Goal: Information Seeking & Learning: Learn about a topic

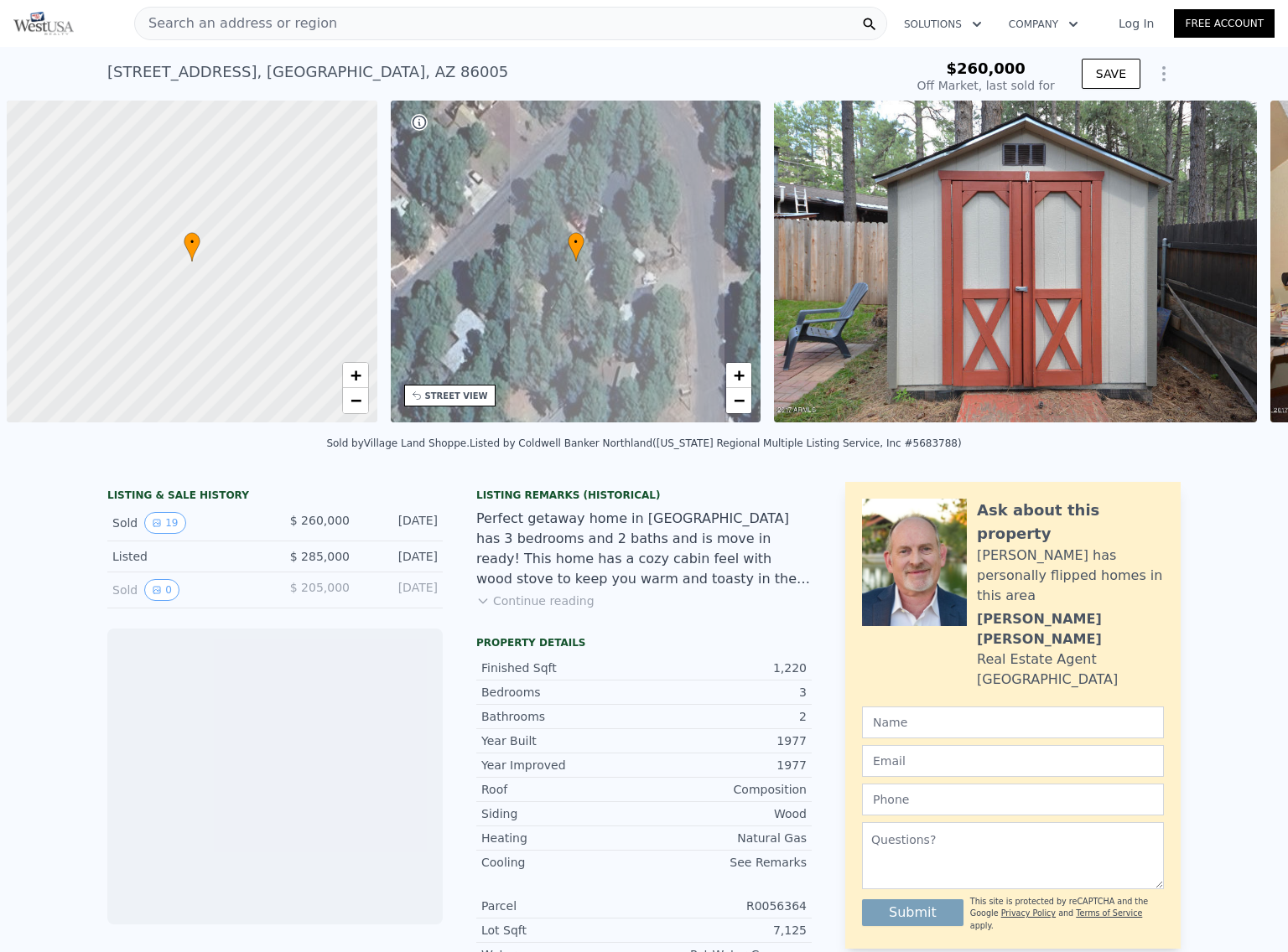
scroll to position [0, 7]
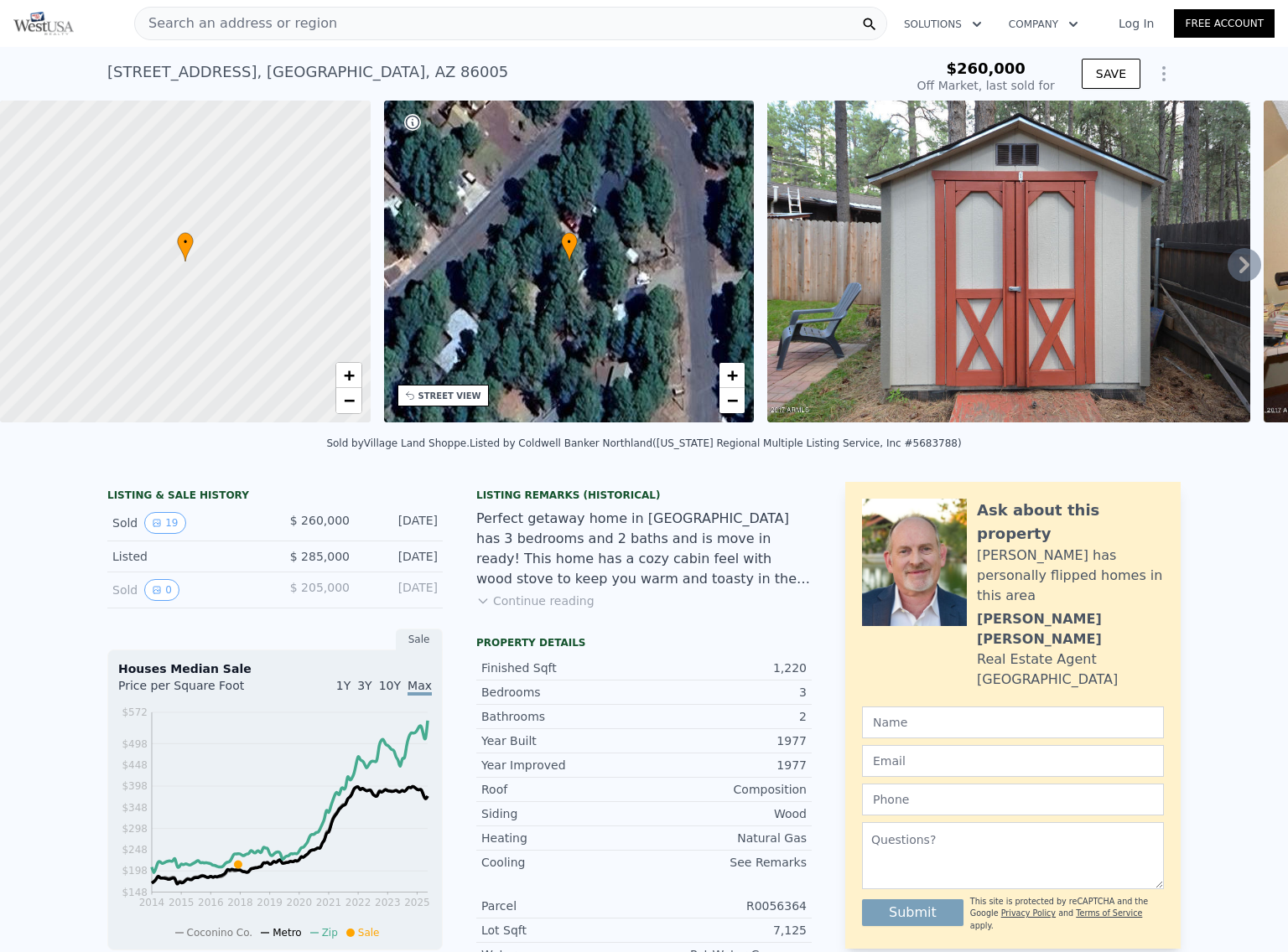
click at [1091, 311] on img at bounding box center [1008, 261] width 483 height 321
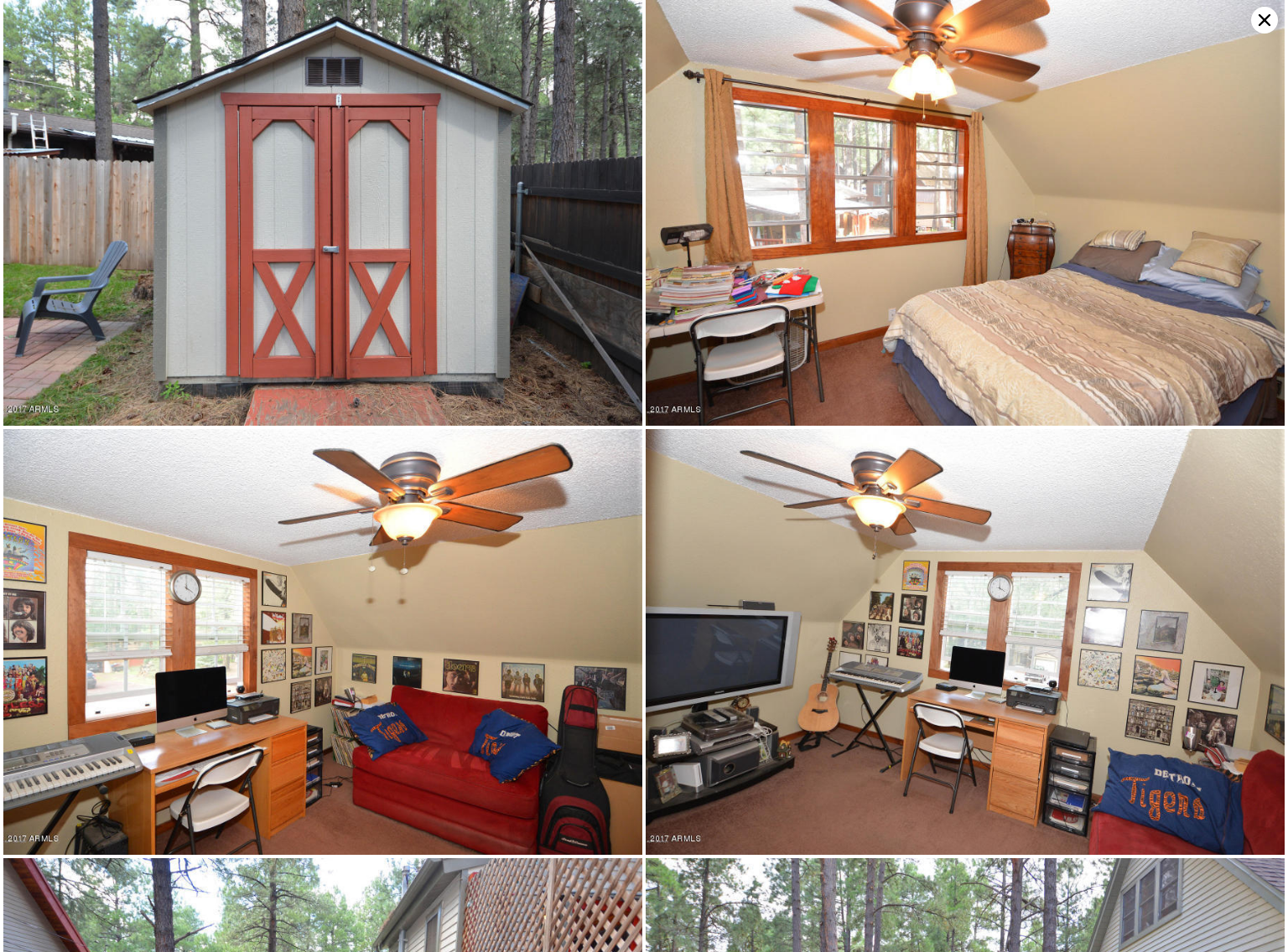
drag, startPoint x: 1091, startPoint y: 311, endPoint x: 438, endPoint y: 313, distance: 653.0
click at [438, 313] on img at bounding box center [322, 213] width 639 height 426
click at [274, 357] on img at bounding box center [322, 213] width 639 height 426
click at [302, 356] on img at bounding box center [322, 213] width 639 height 426
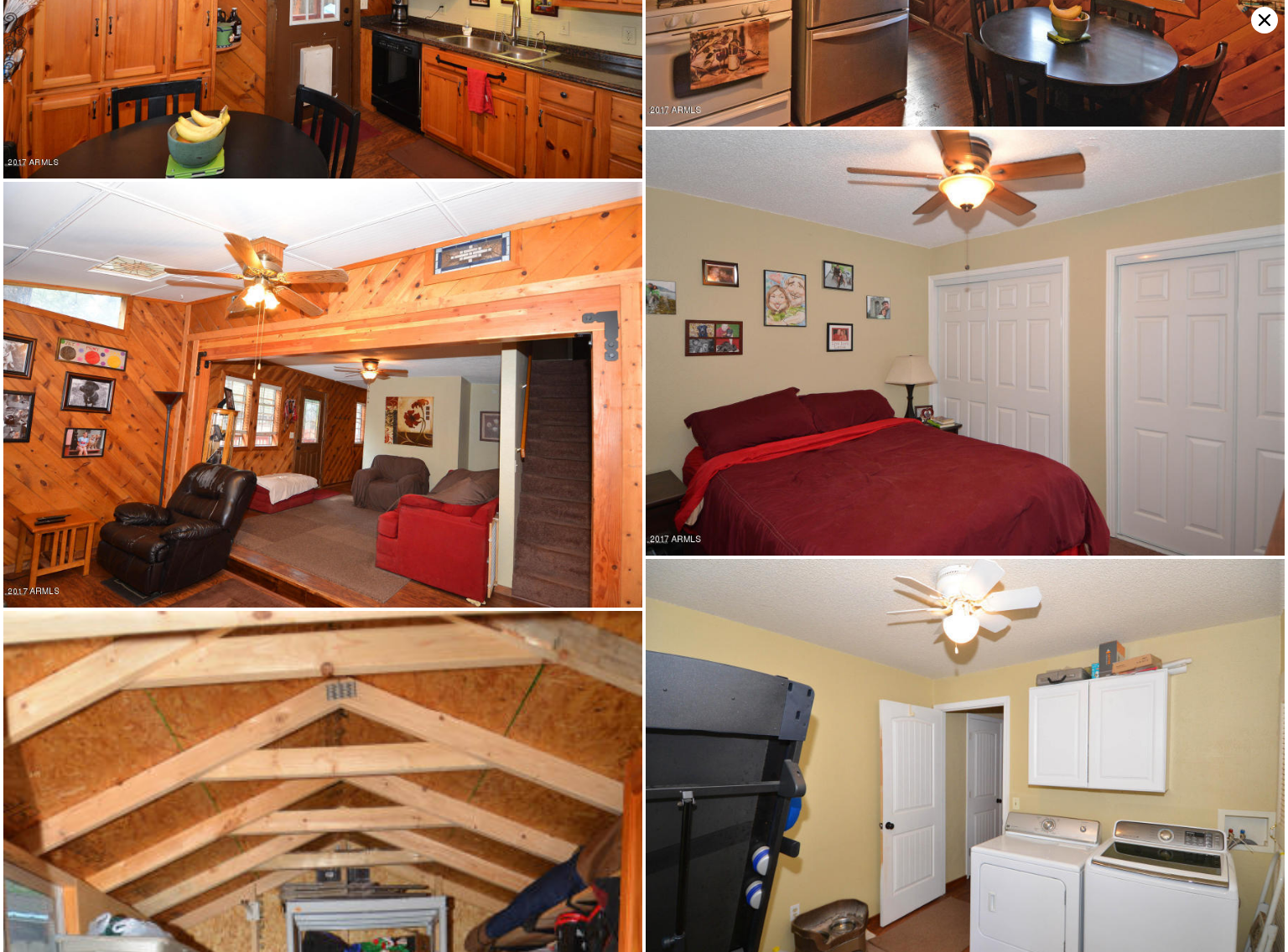
scroll to position [2974, 0]
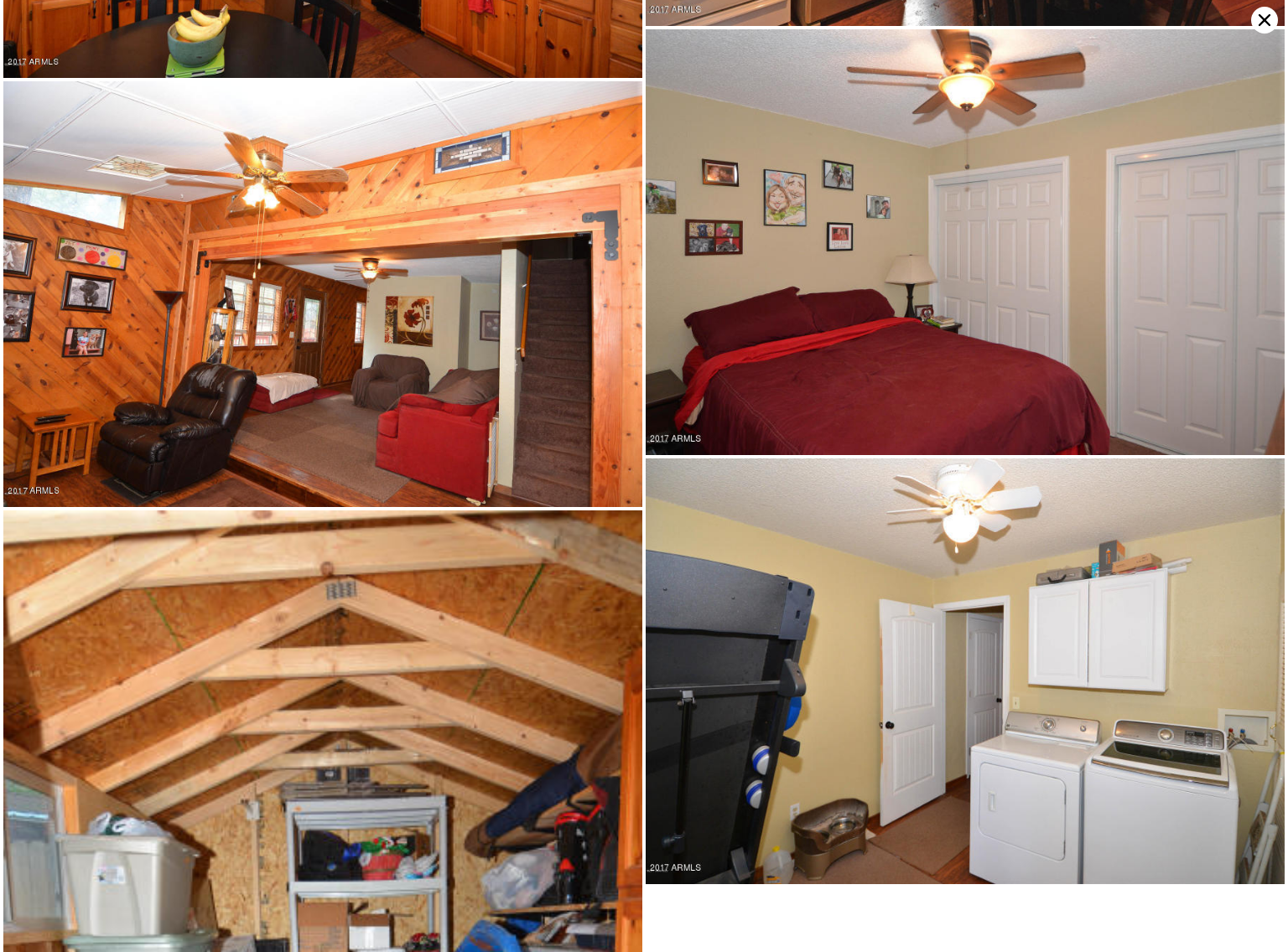
click at [268, 453] on img at bounding box center [322, 294] width 639 height 426
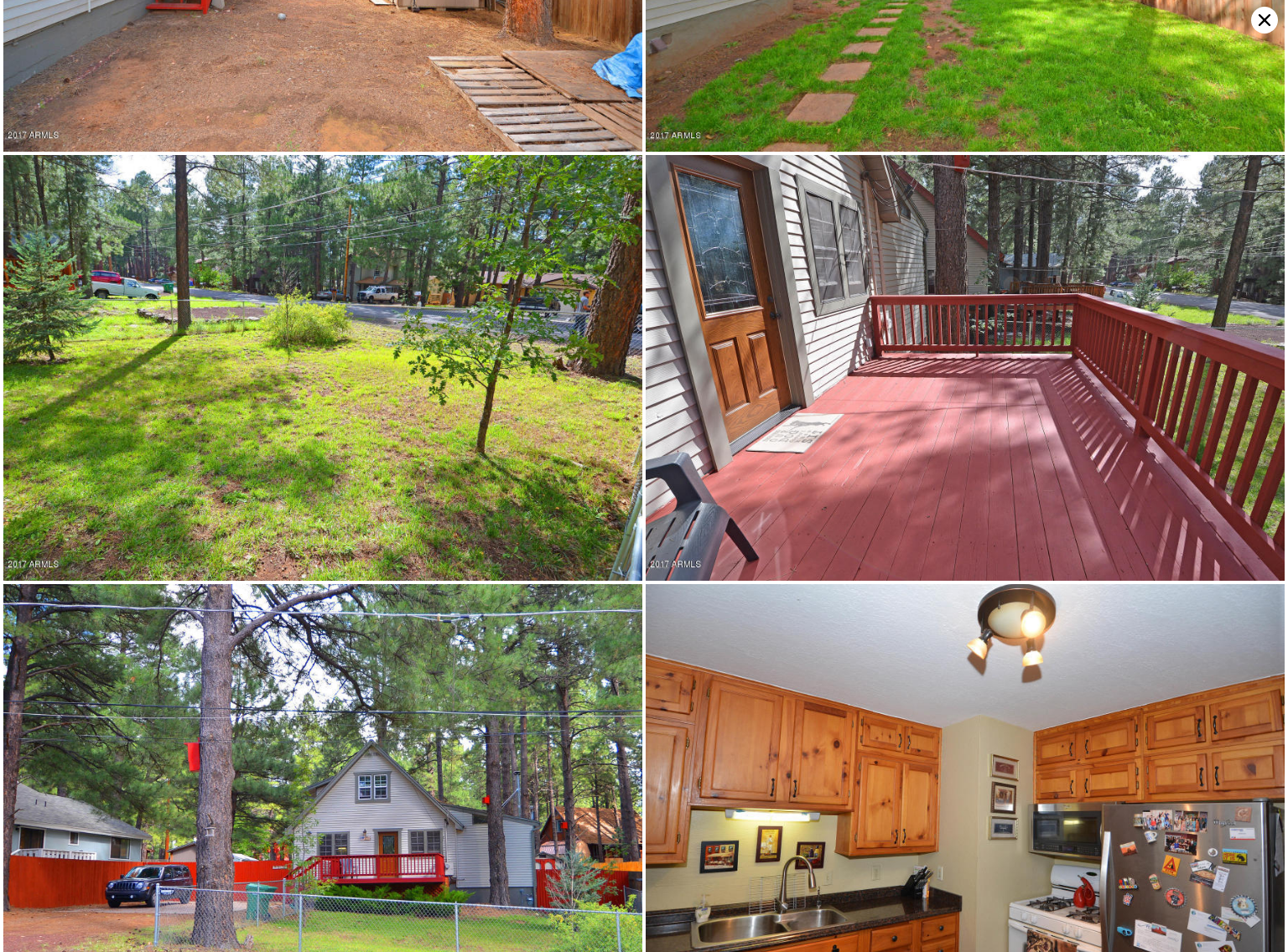
scroll to position [1274, 0]
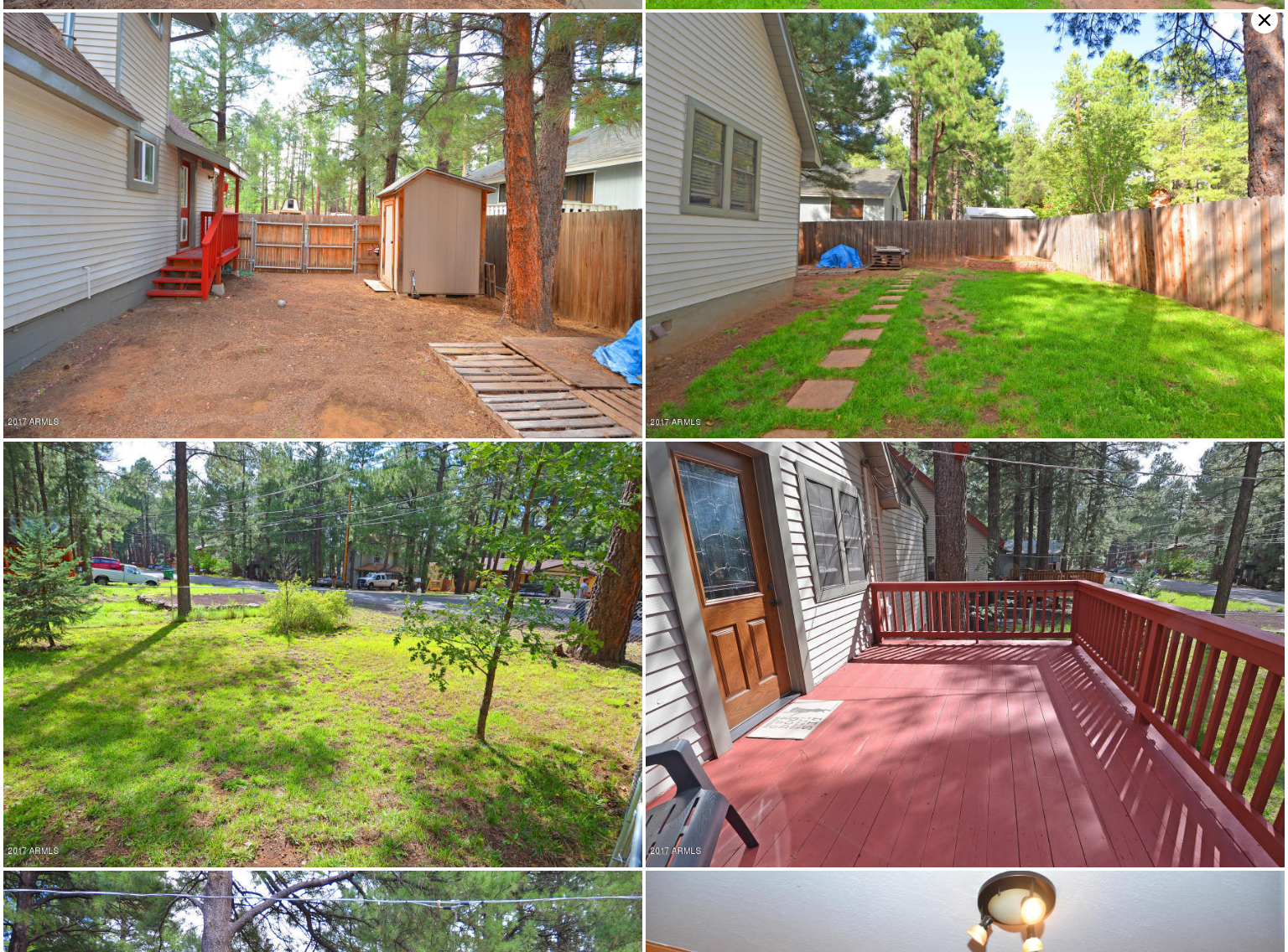
click at [297, 577] on img at bounding box center [322, 654] width 639 height 426
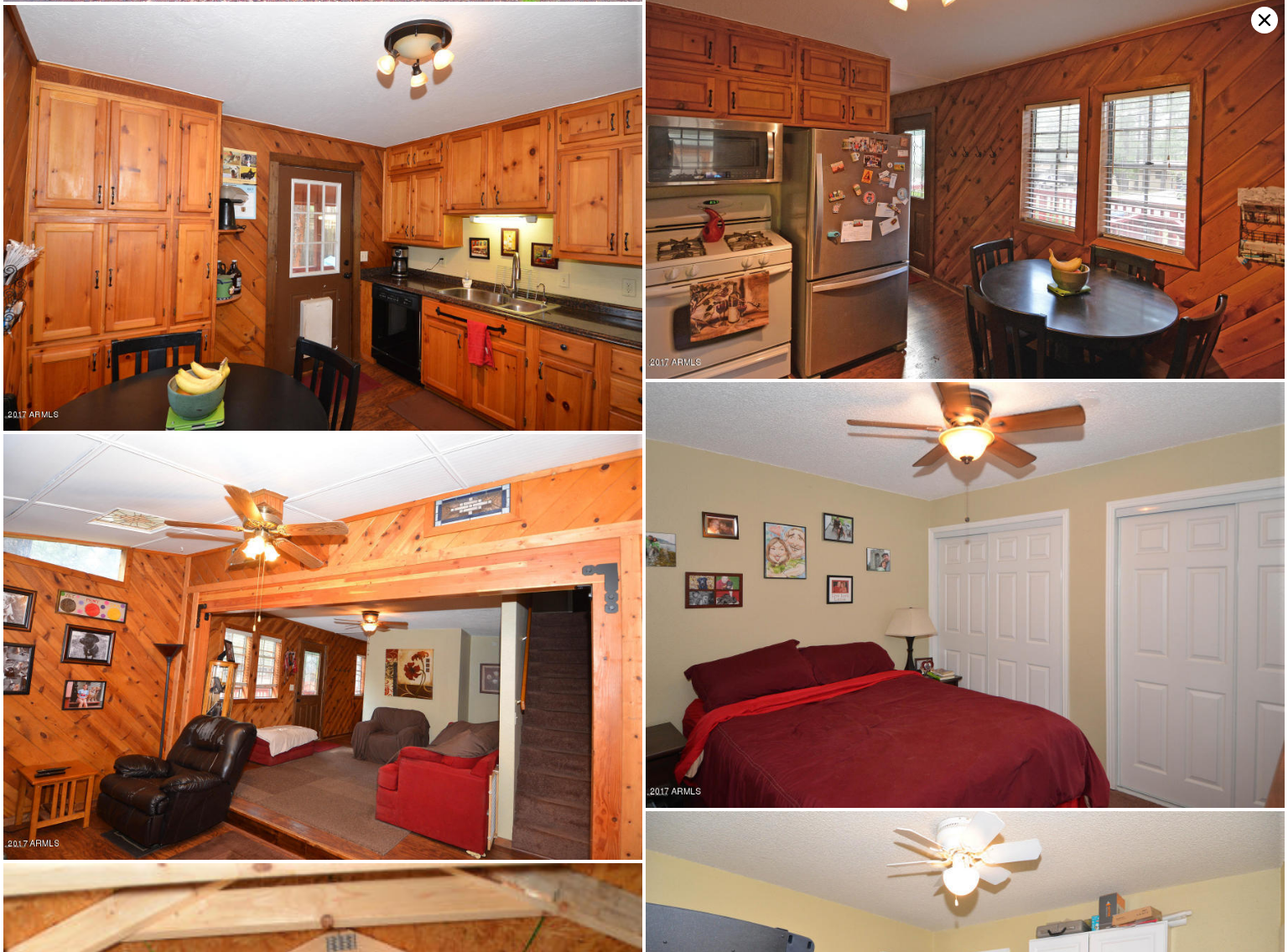
scroll to position [2601, 0]
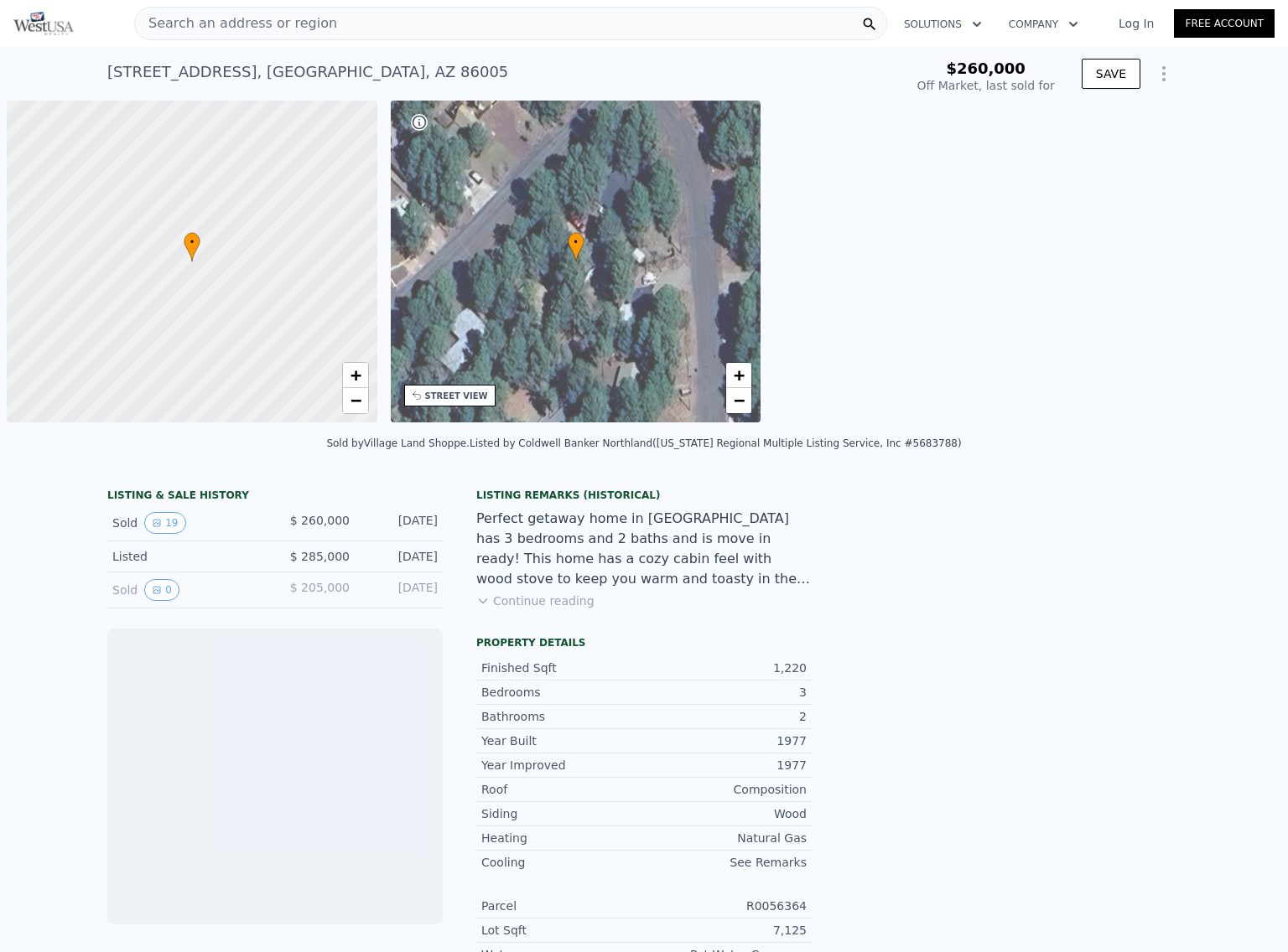
scroll to position [0, 7]
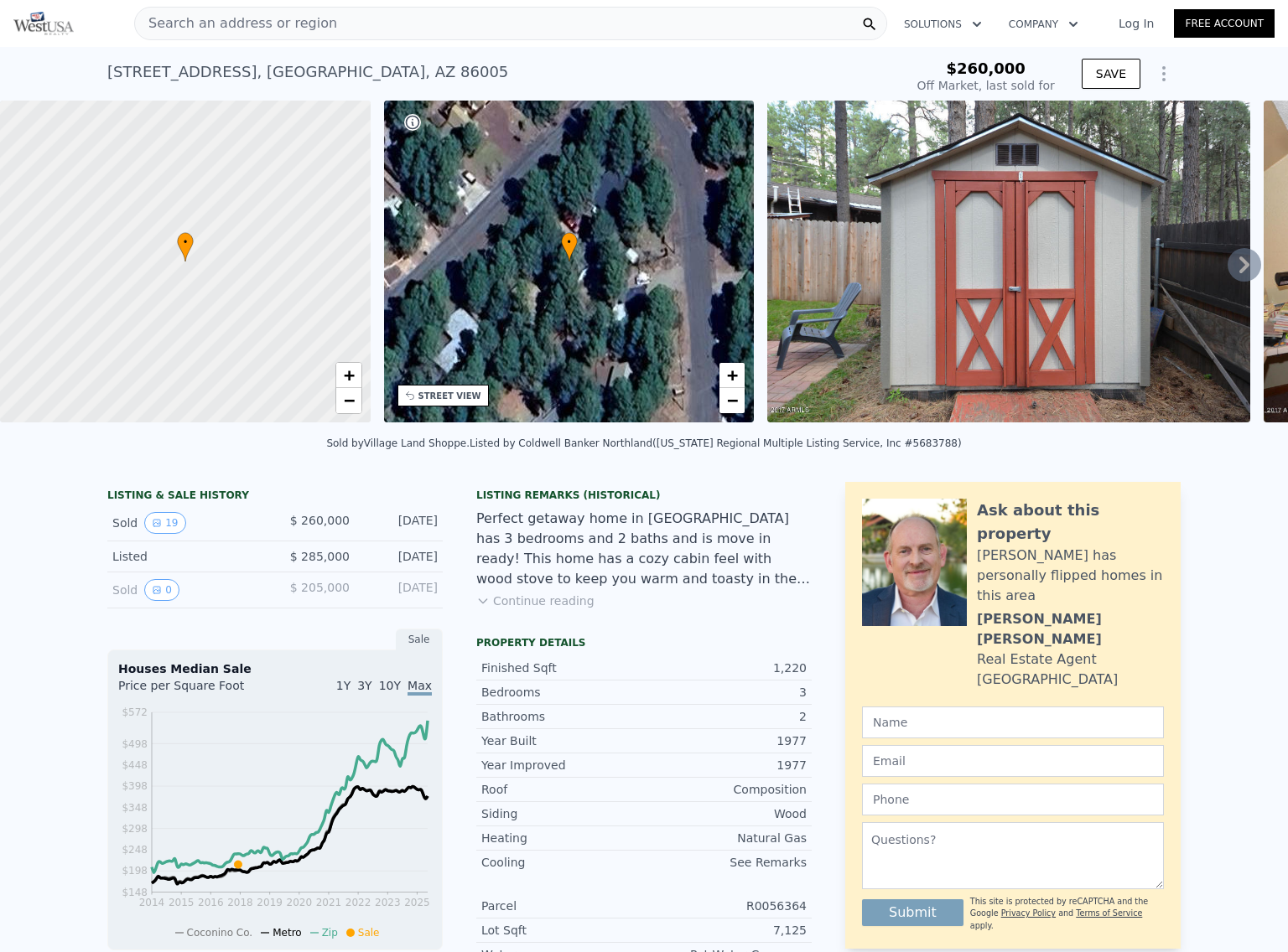
click at [185, 565] on div "Listed" at bounding box center [187, 556] width 149 height 17
click at [144, 601] on button "0" at bounding box center [162, 590] width 35 height 22
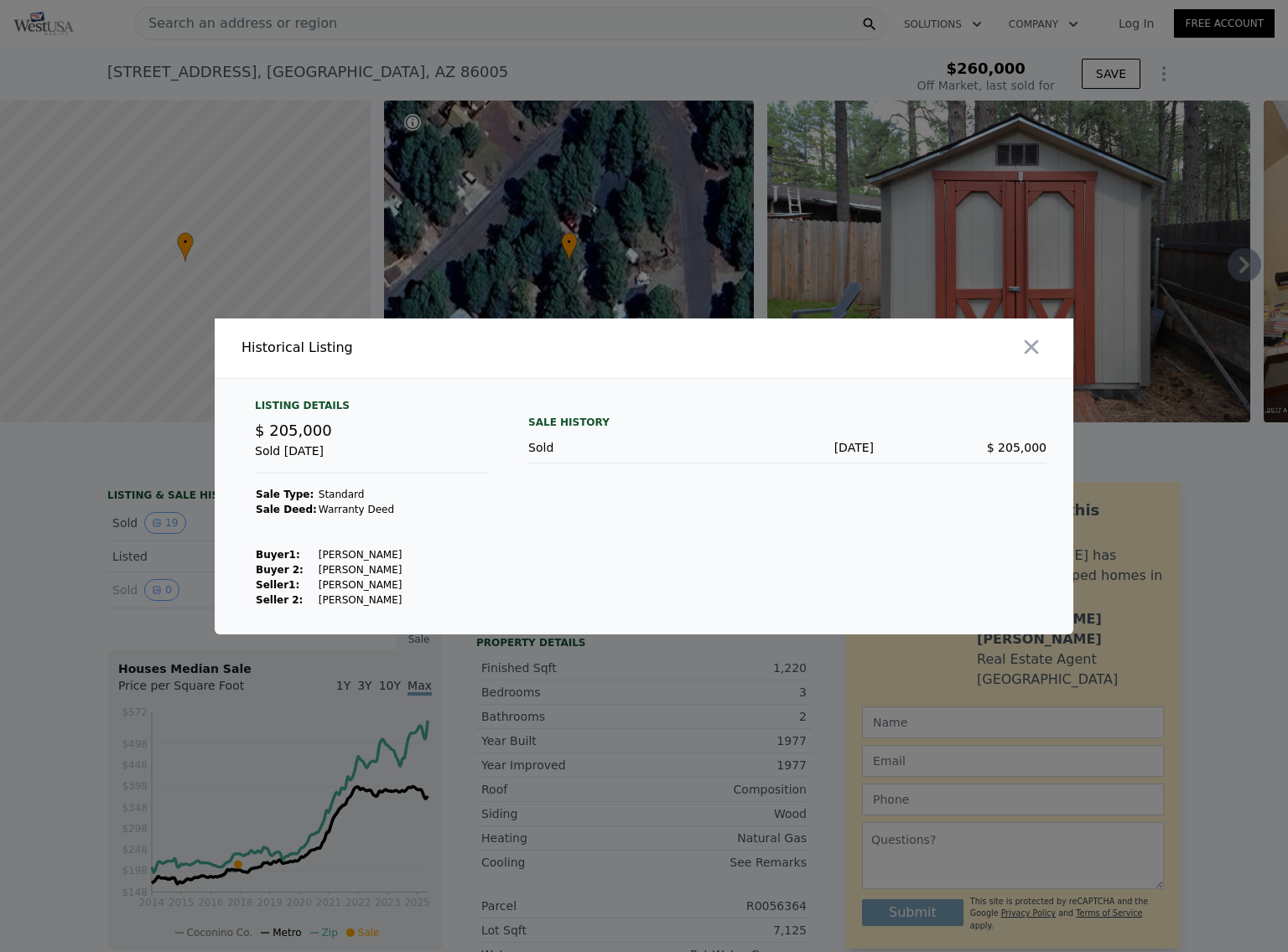
click at [131, 507] on div at bounding box center [644, 476] width 1288 height 952
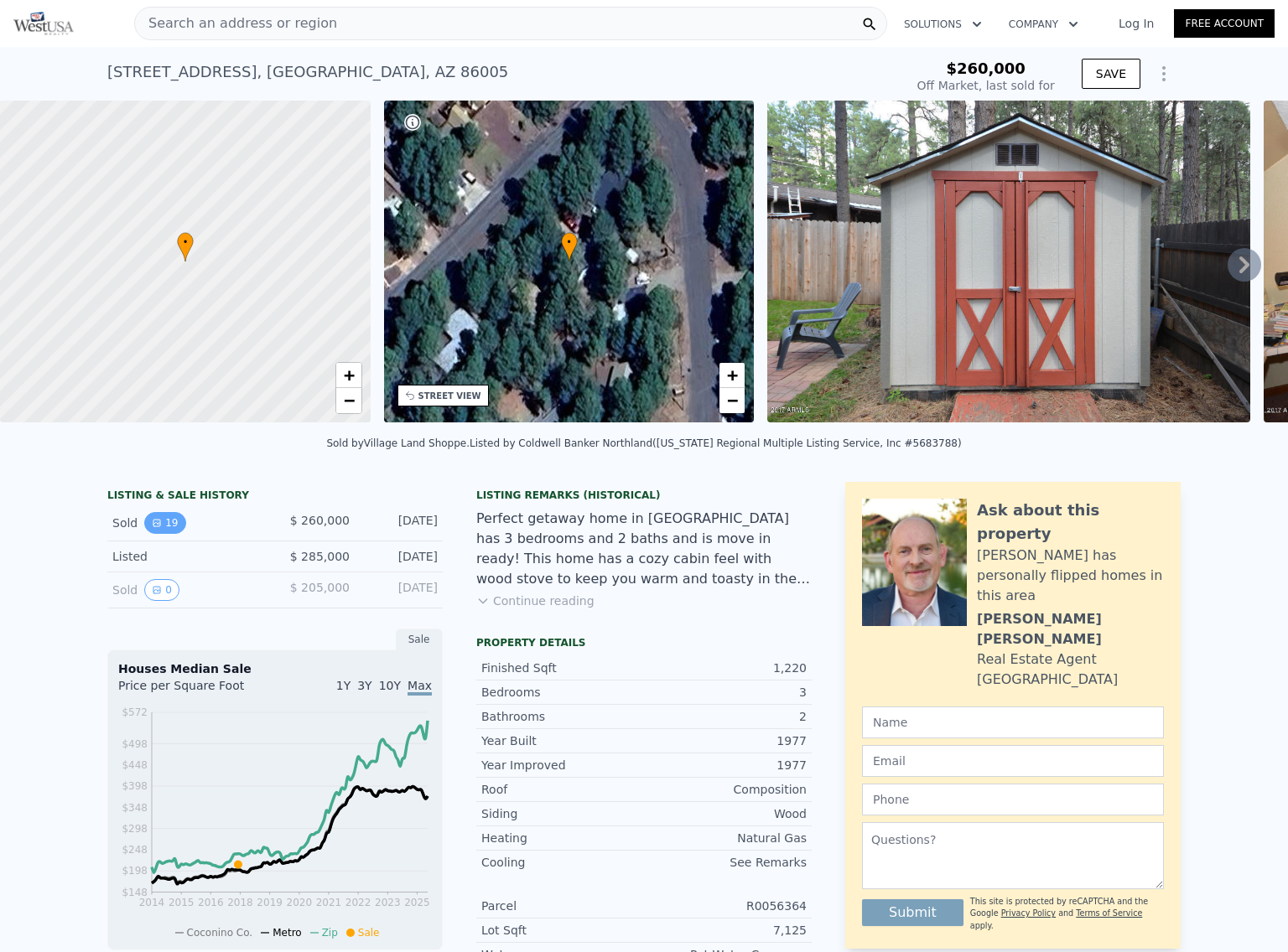
click at [144, 528] on button "19" at bounding box center [165, 522] width 41 height 22
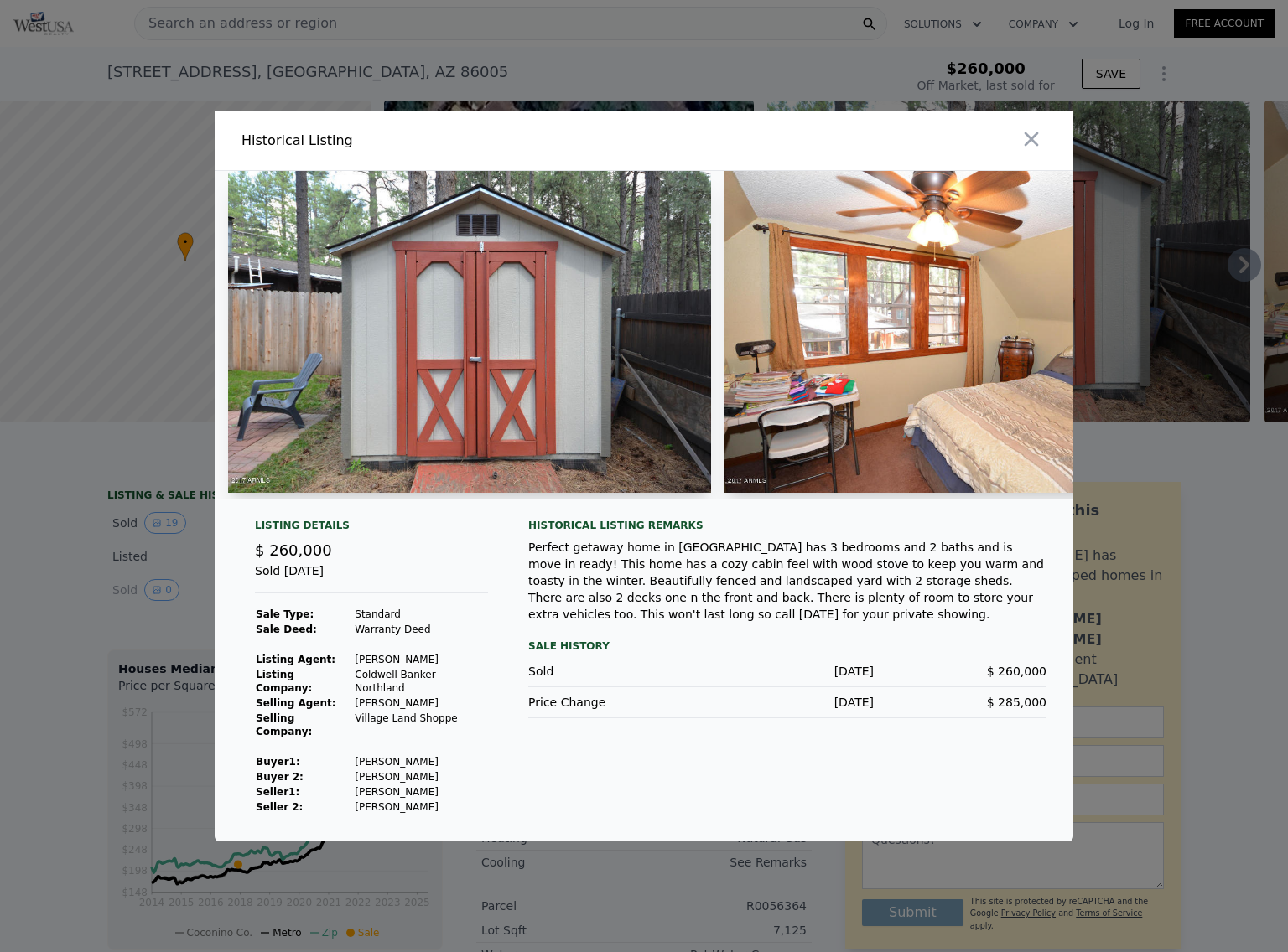
click at [477, 393] on img at bounding box center [469, 331] width 483 height 321
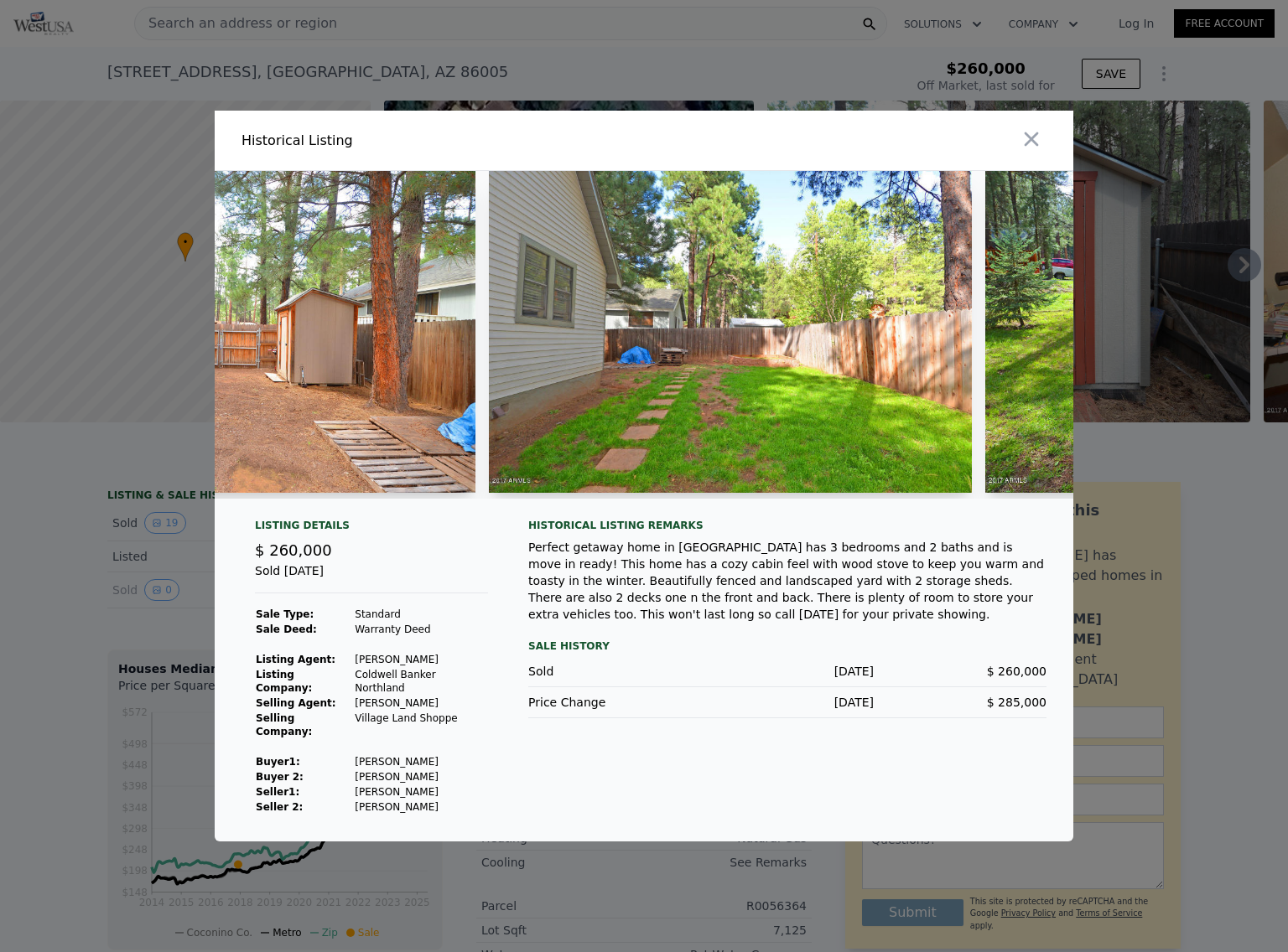
scroll to position [0, 3325]
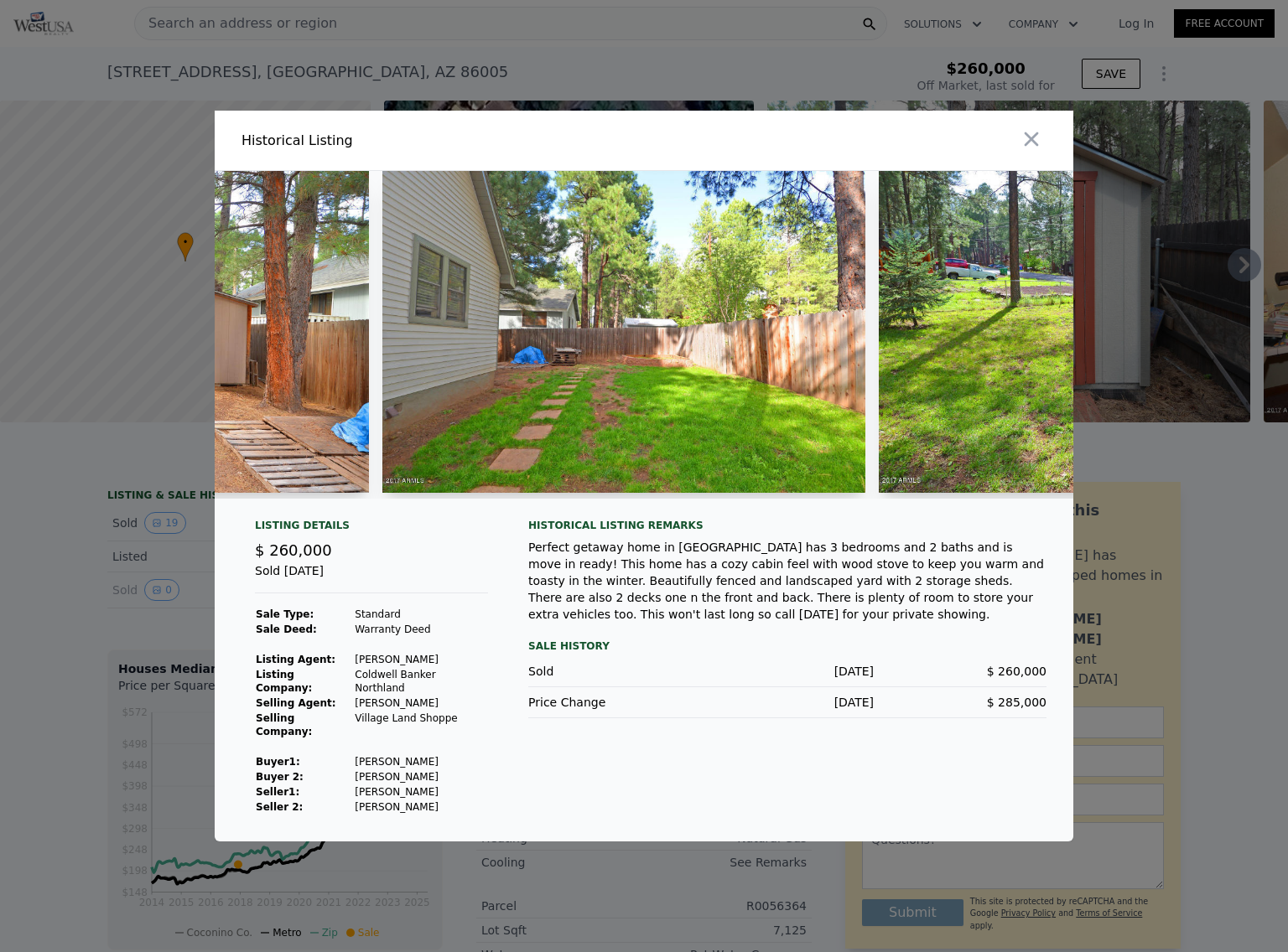
drag, startPoint x: 1067, startPoint y: 508, endPoint x: 459, endPoint y: 399, distance: 617.7
click at [459, 399] on img at bounding box center [624, 331] width 483 height 321
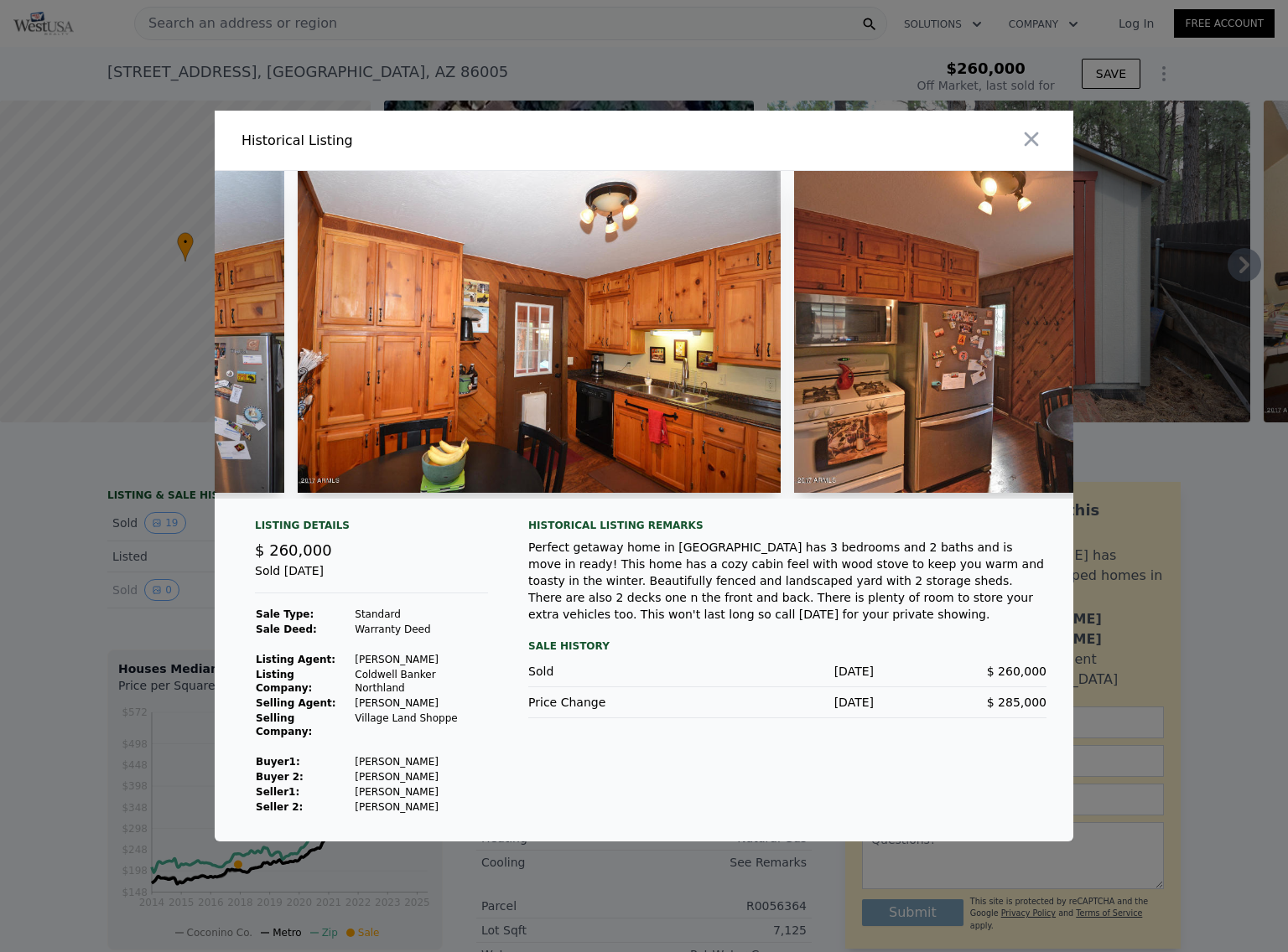
scroll to position [0, 5978]
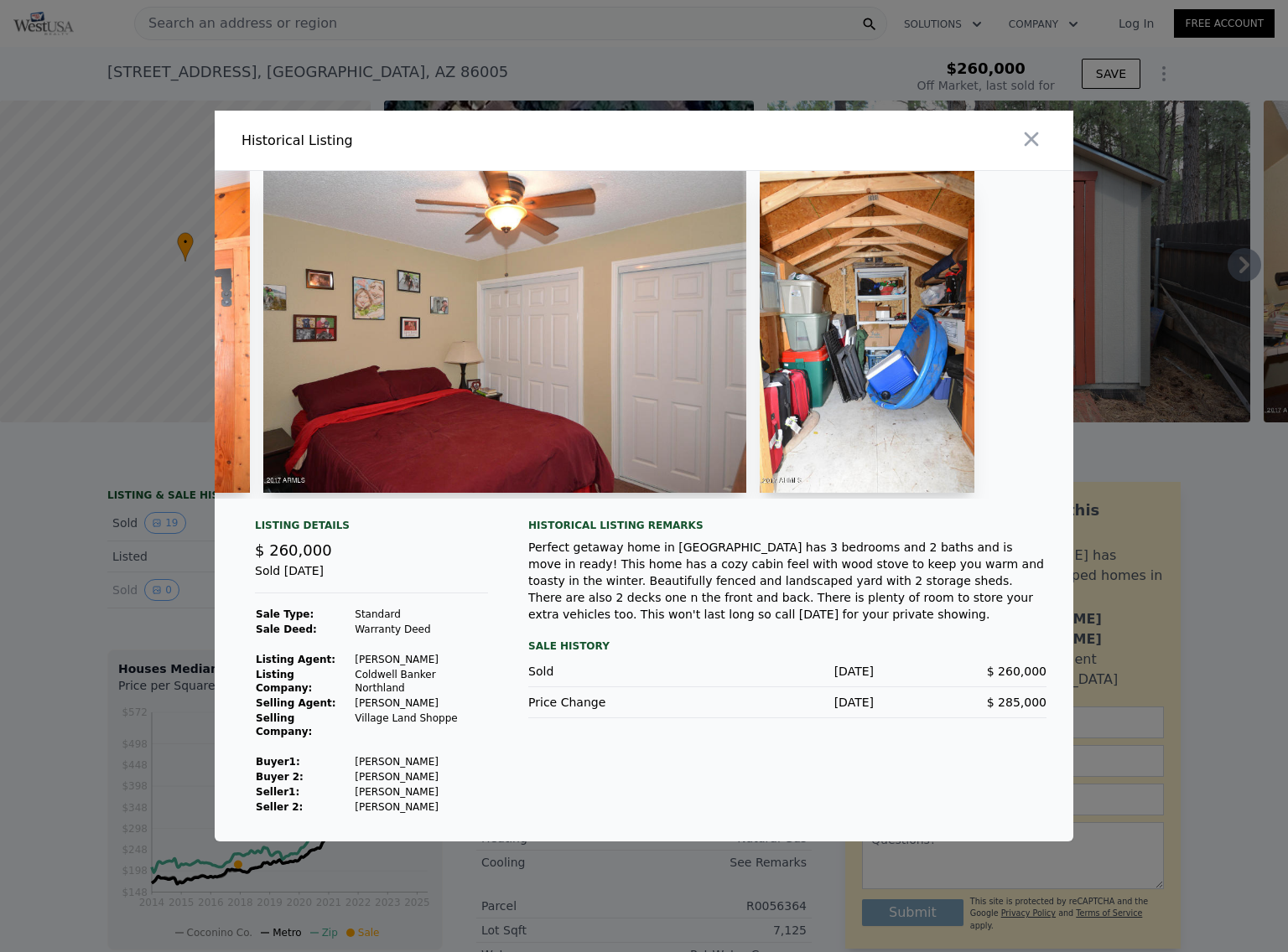
click at [481, 420] on img at bounding box center [504, 331] width 483 height 321
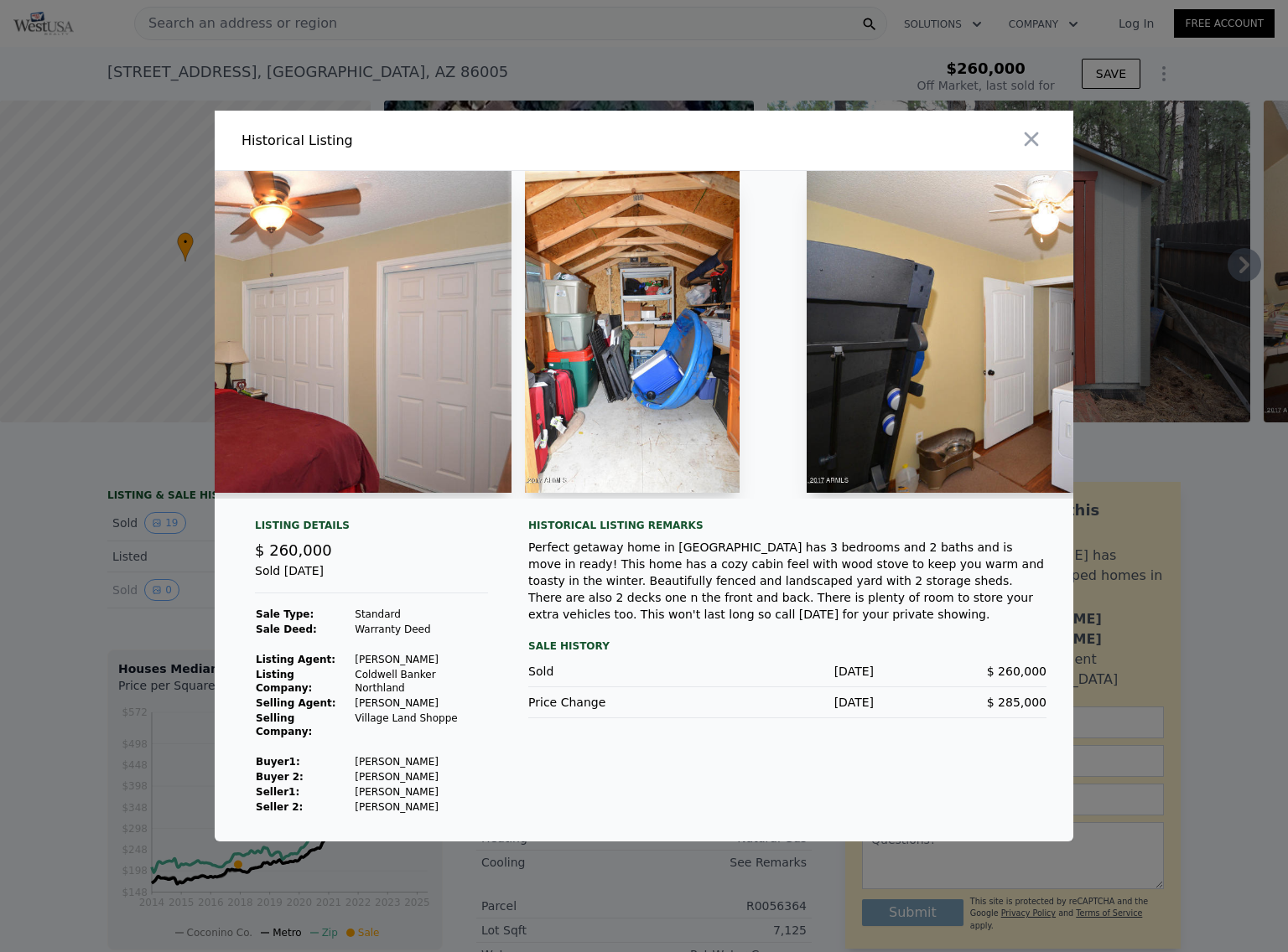
click at [414, 463] on img at bounding box center [269, 331] width 483 height 321
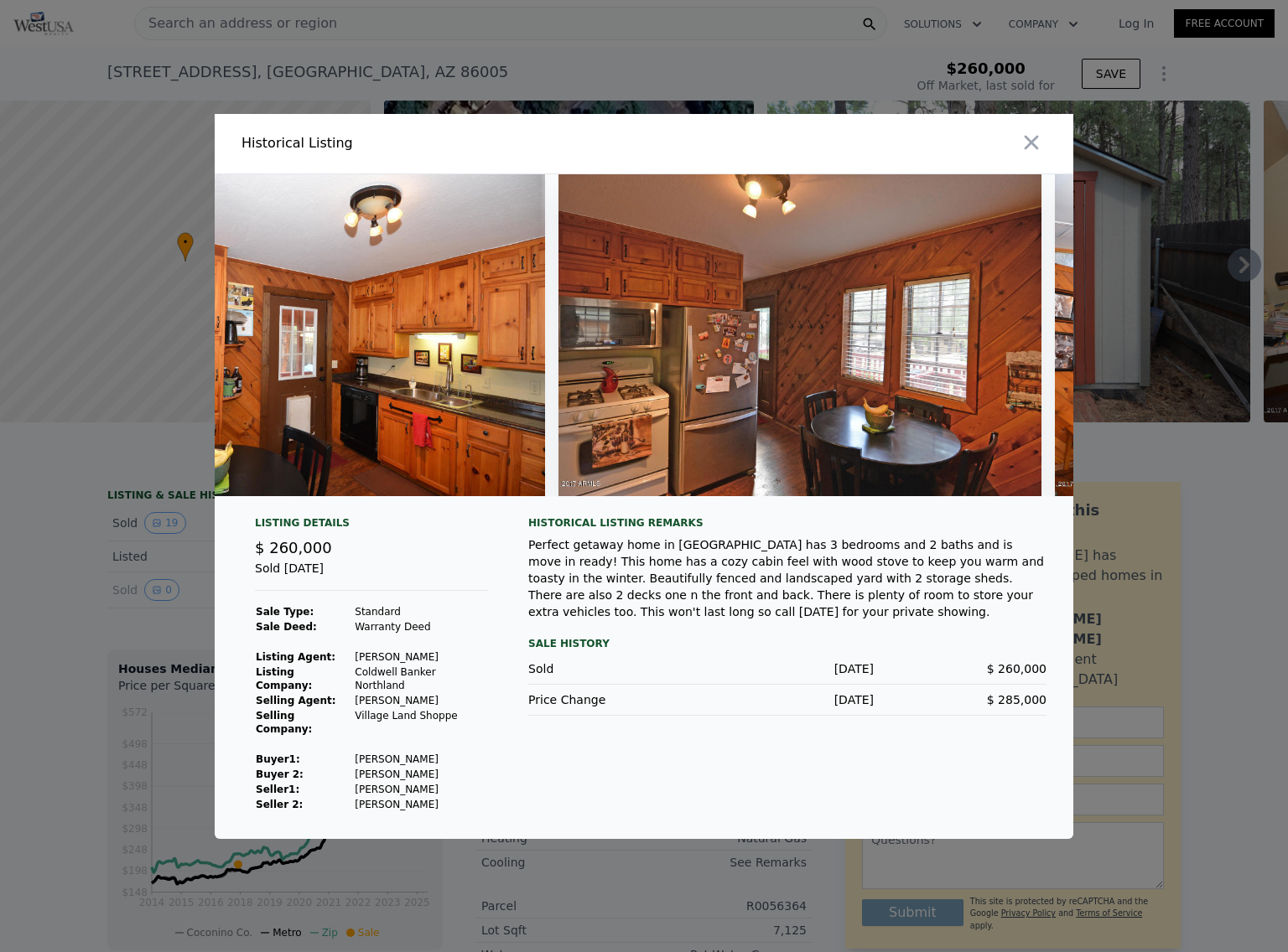
scroll to position [0, 6001]
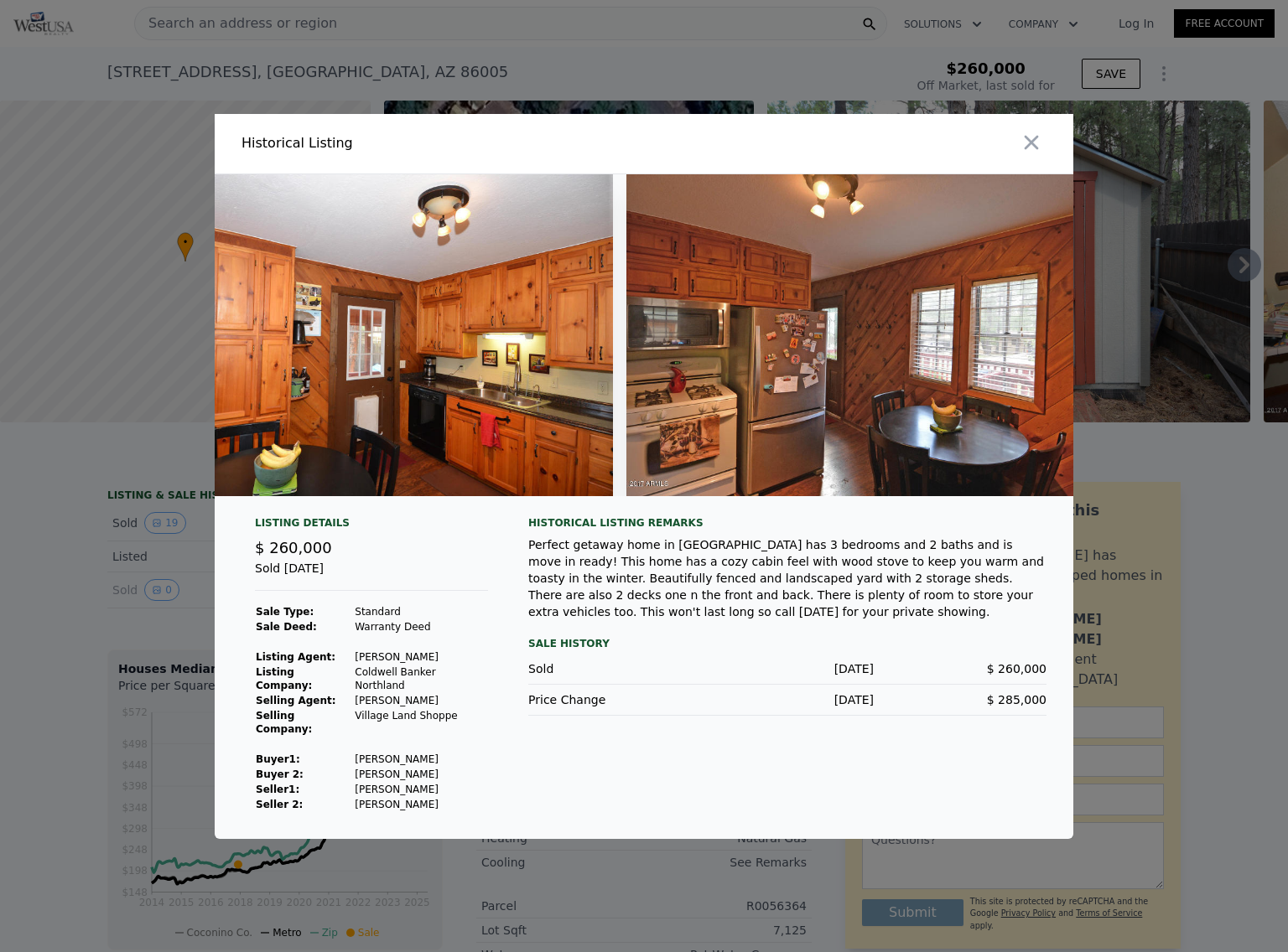
click at [1051, 147] on div at bounding box center [861, 143] width 423 height 59
click at [1027, 148] on icon "button" at bounding box center [1031, 143] width 23 height 23
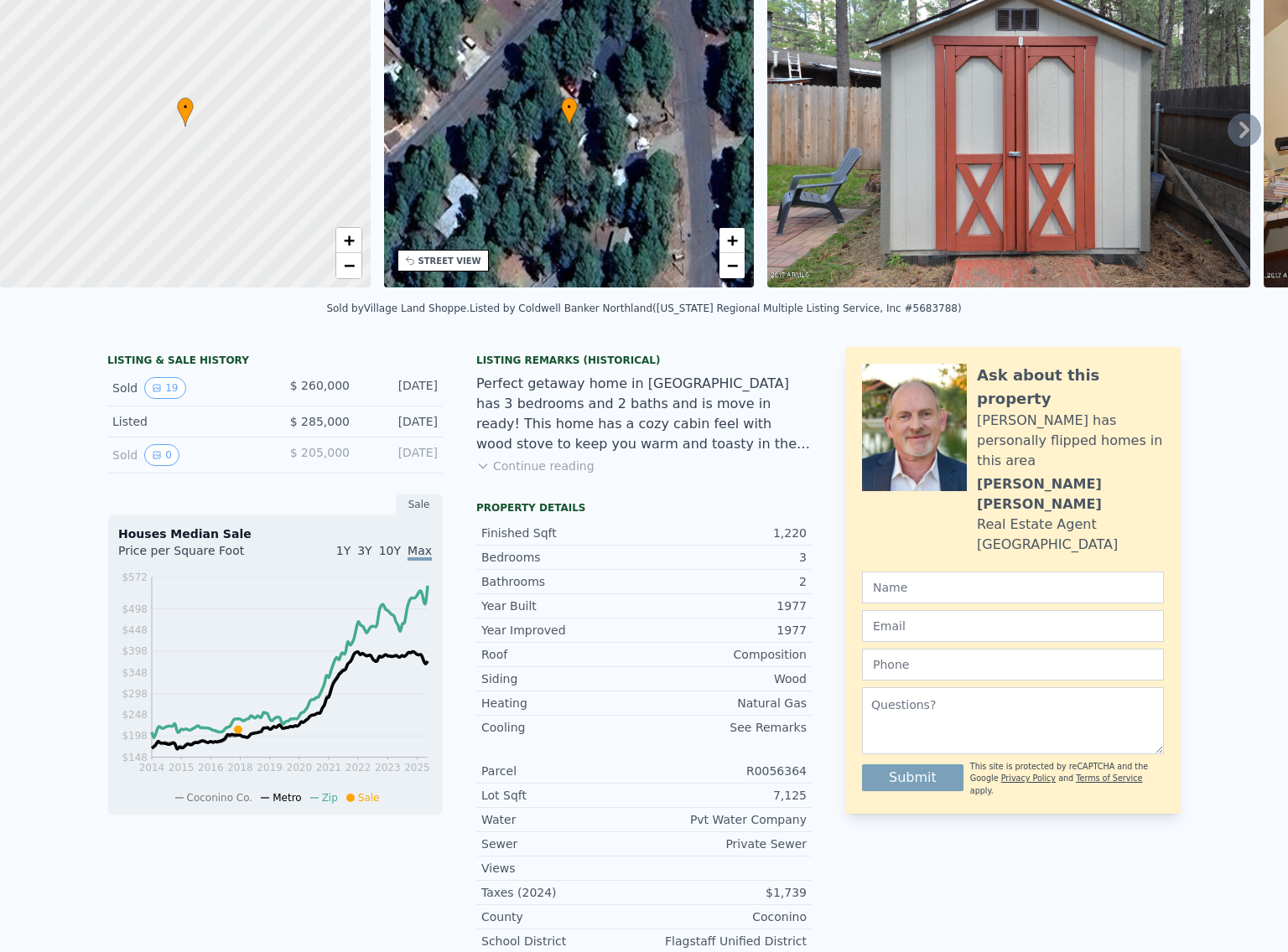
scroll to position [0, 0]
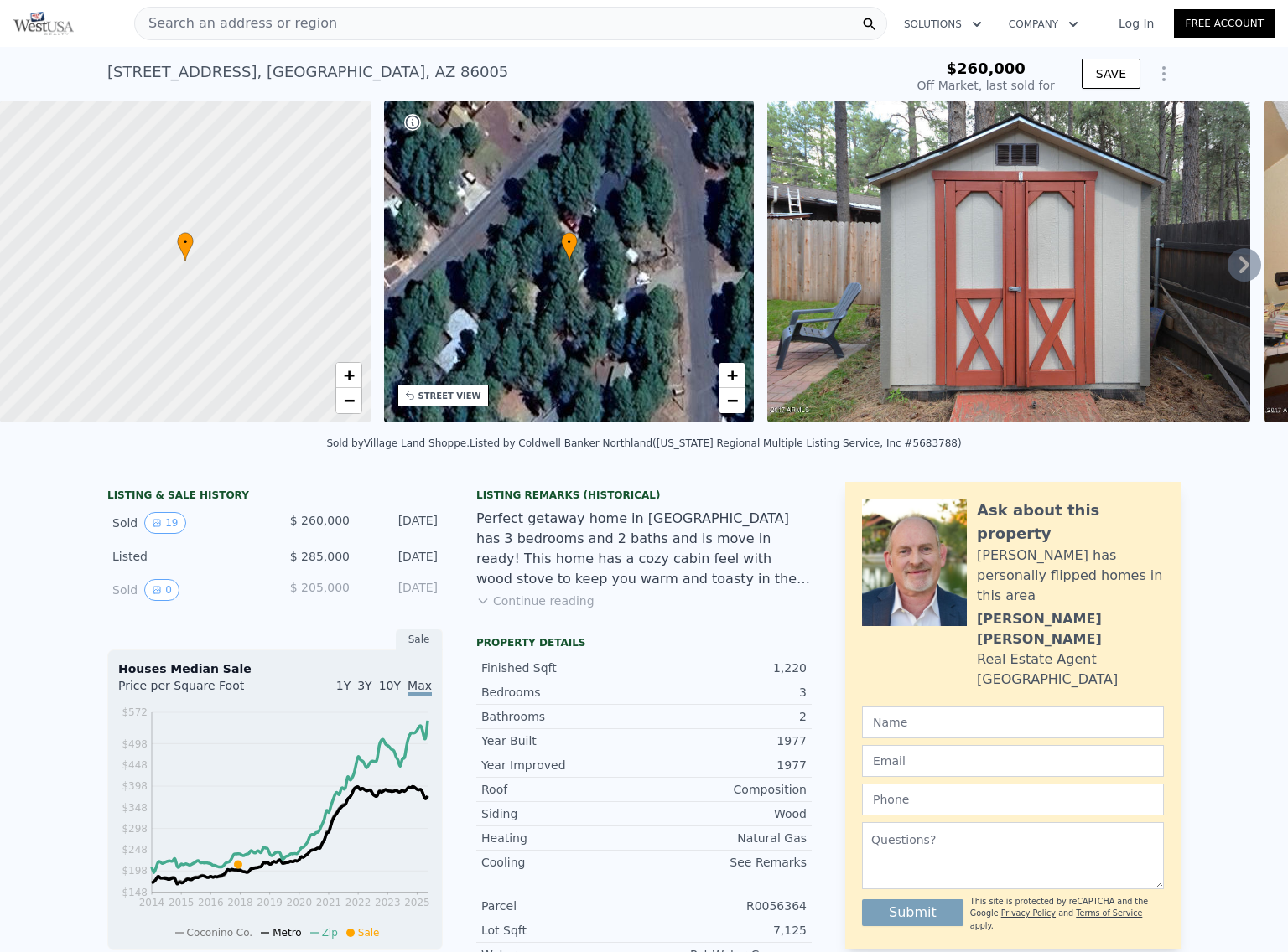
click at [164, 506] on div "LISTING & SALE HISTORY" at bounding box center [275, 497] width 336 height 17
click at [398, 641] on div "Sale" at bounding box center [419, 639] width 47 height 22
click at [555, 514] on div "Listing Remarks (Historical) Perfect getaway home in [GEOGRAPHIC_DATA] has 3 be…" at bounding box center [644, 559] width 336 height 141
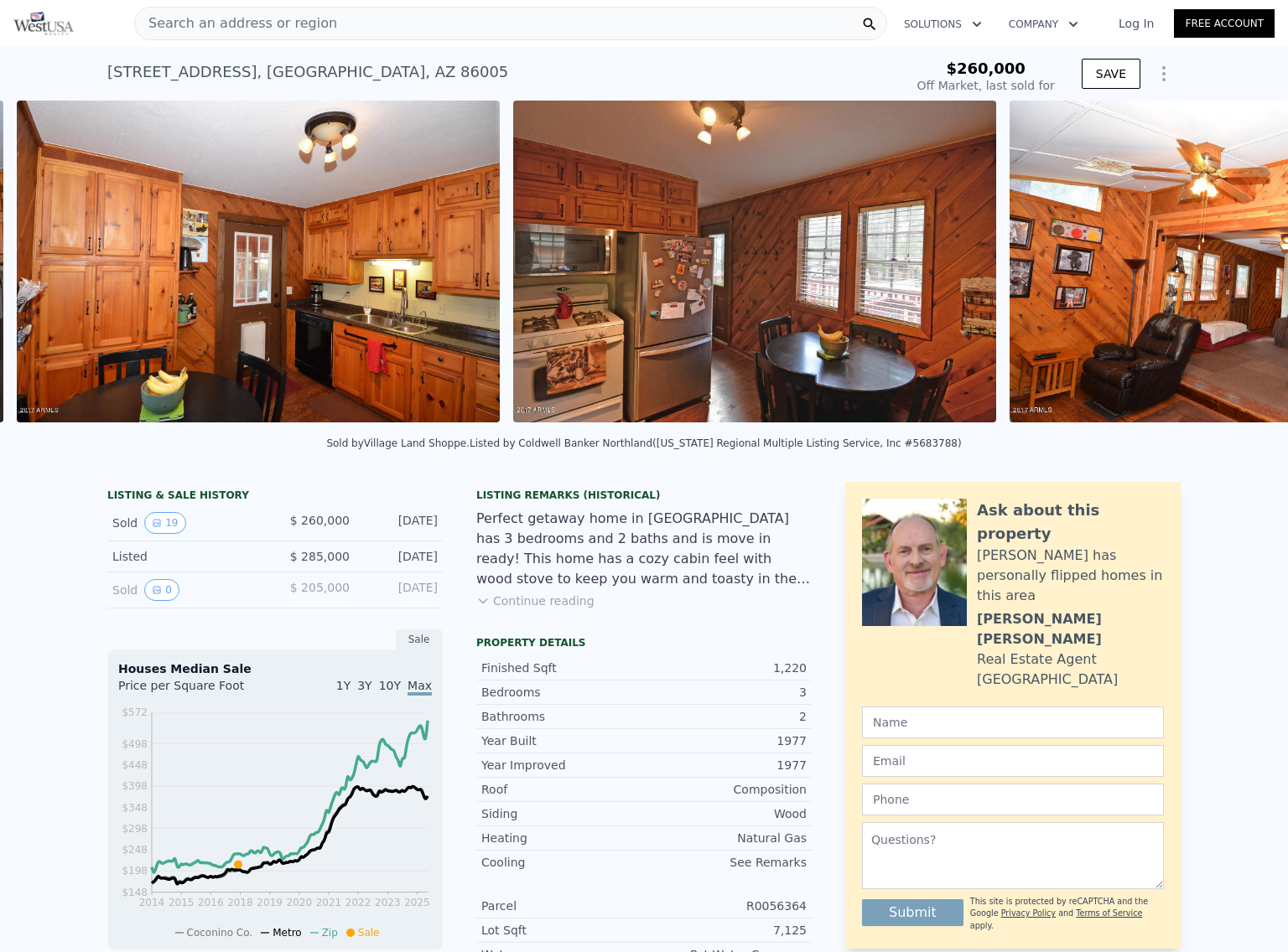
scroll to position [0, 6669]
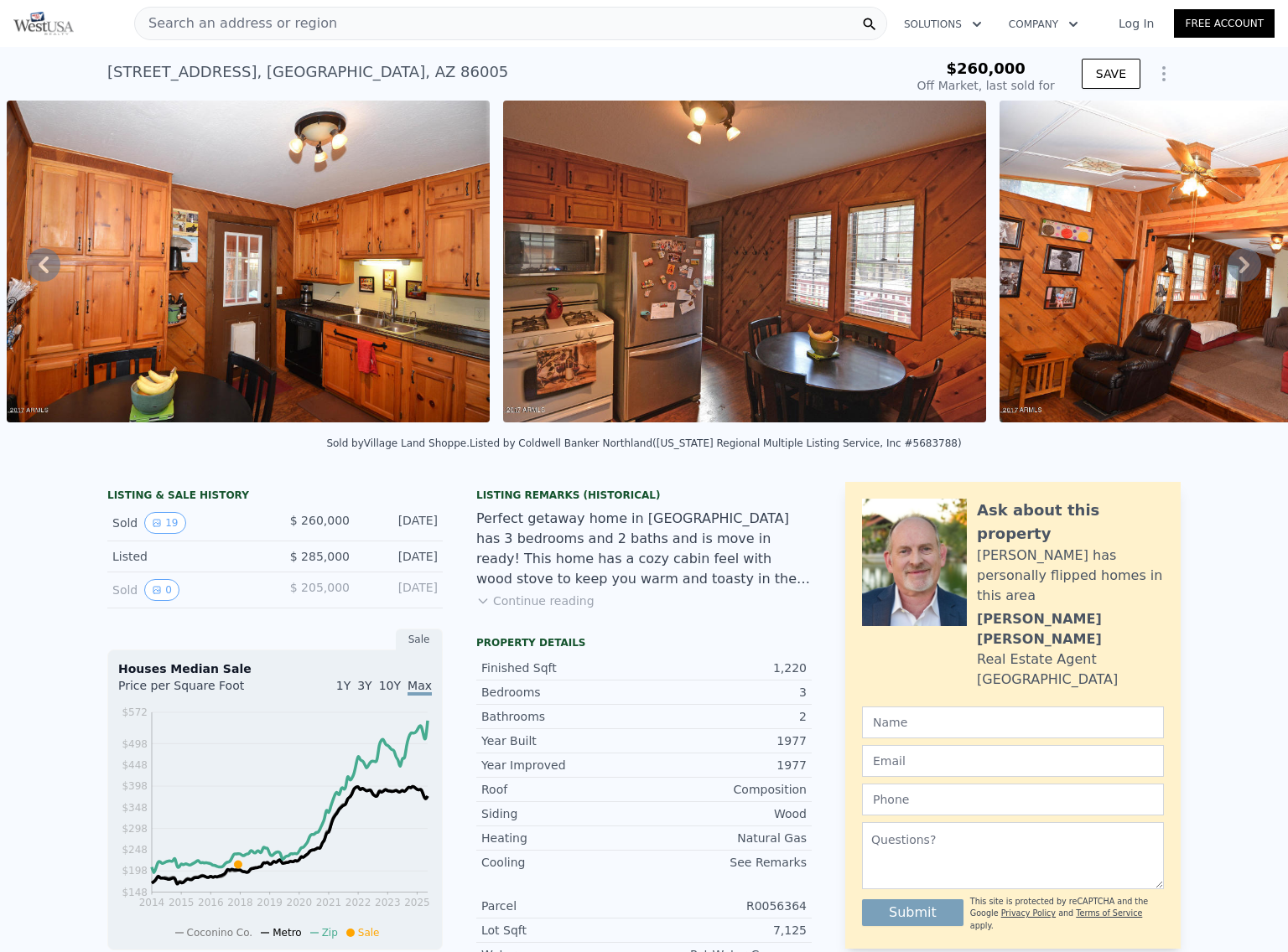
click at [996, 76] on span "$260,000" at bounding box center [985, 68] width 80 height 18
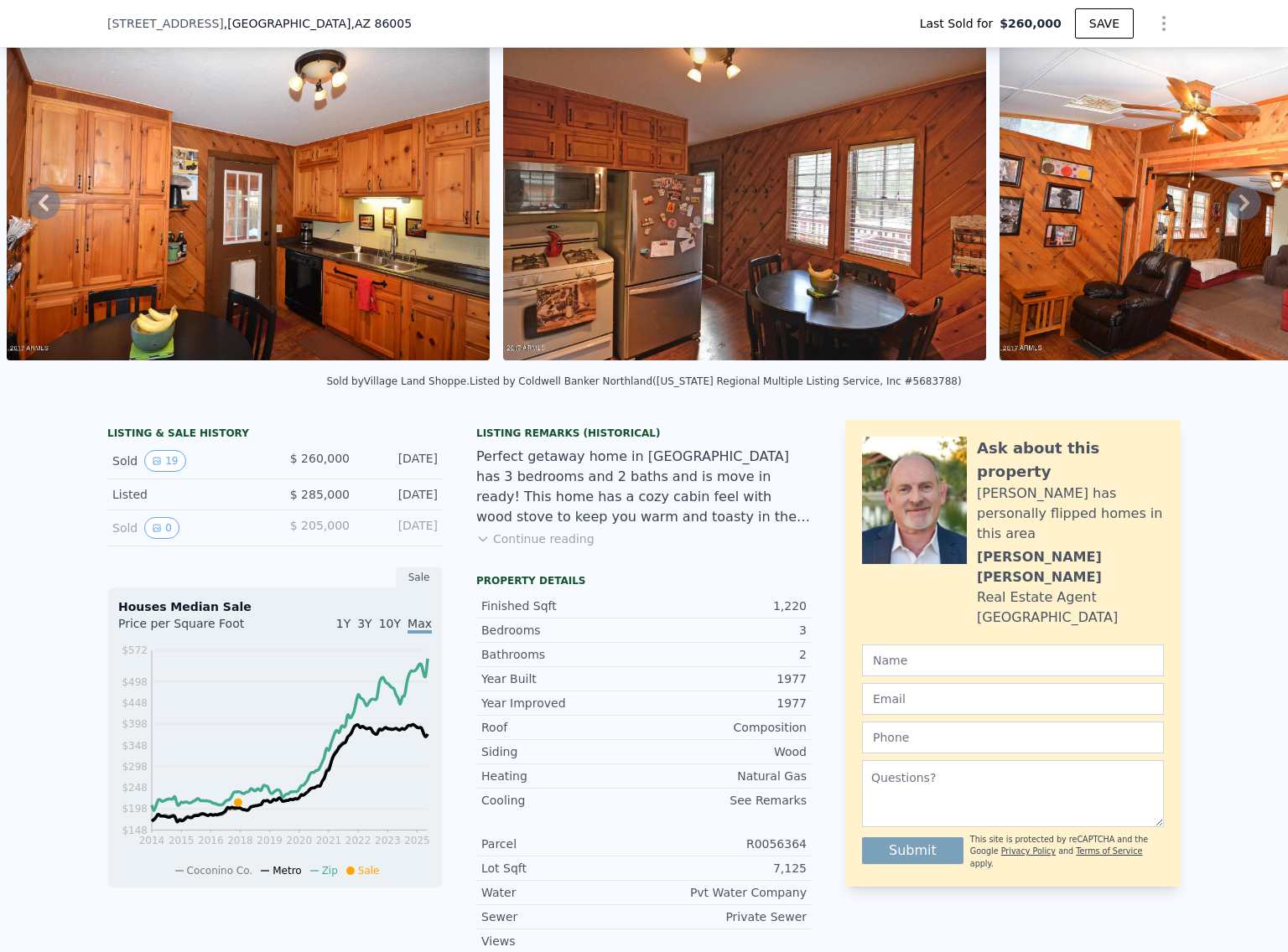
scroll to position [78, 0]
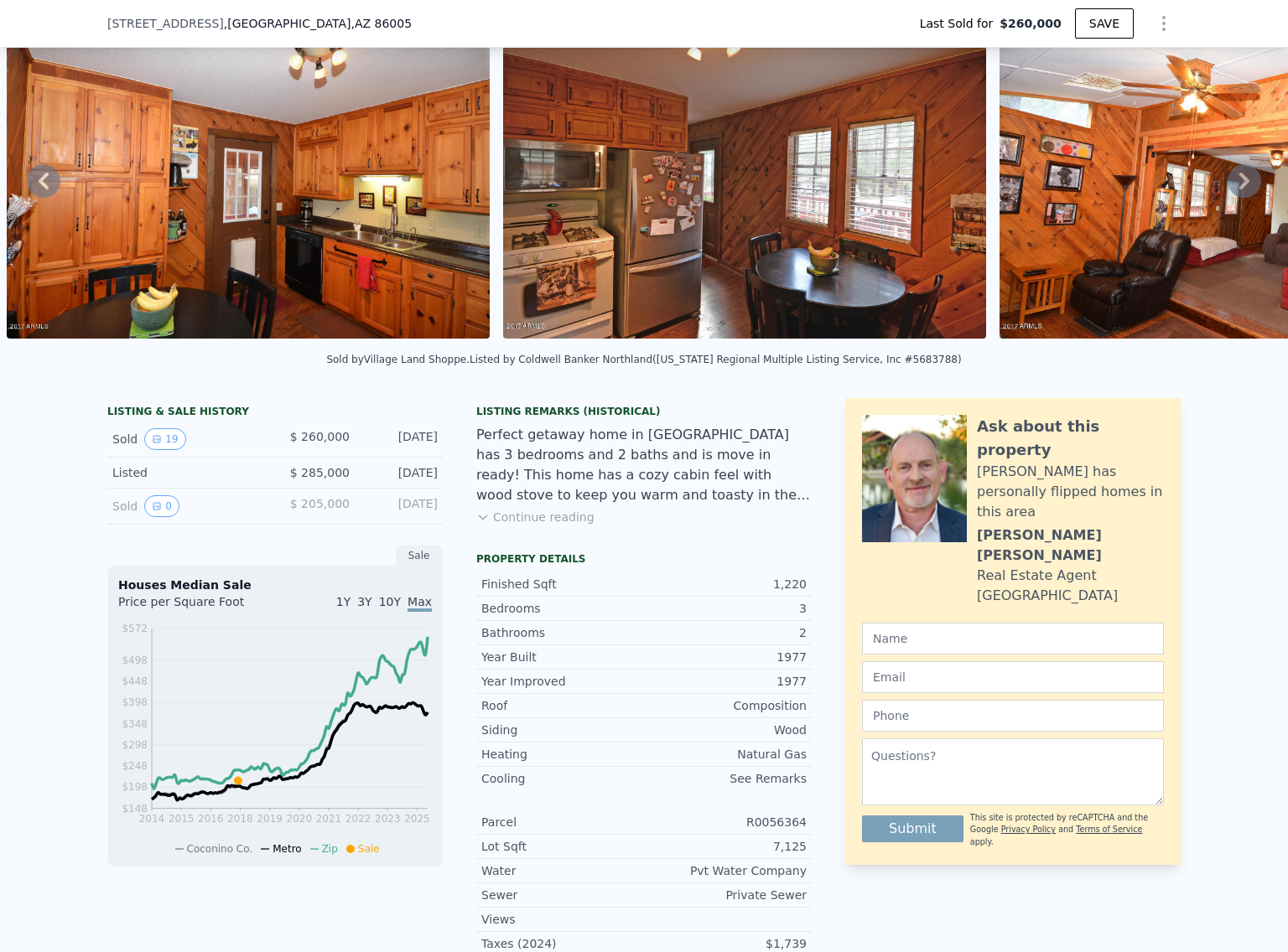
click at [275, 443] on div "$ 260,000" at bounding box center [312, 439] width 74 height 22
click at [610, 418] on div "Listing Remarks (Historical)" at bounding box center [644, 411] width 336 height 13
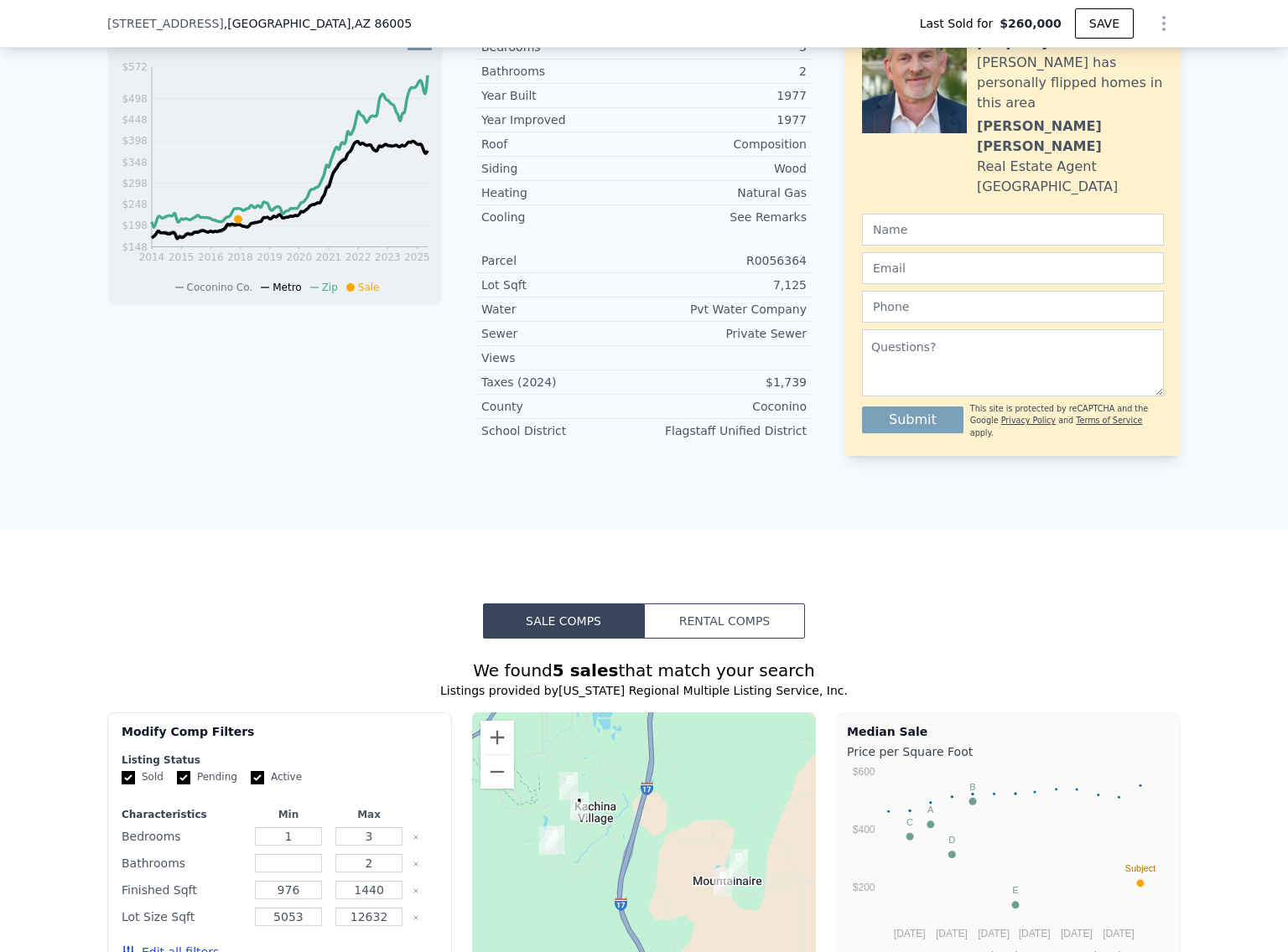
scroll to position [664, 0]
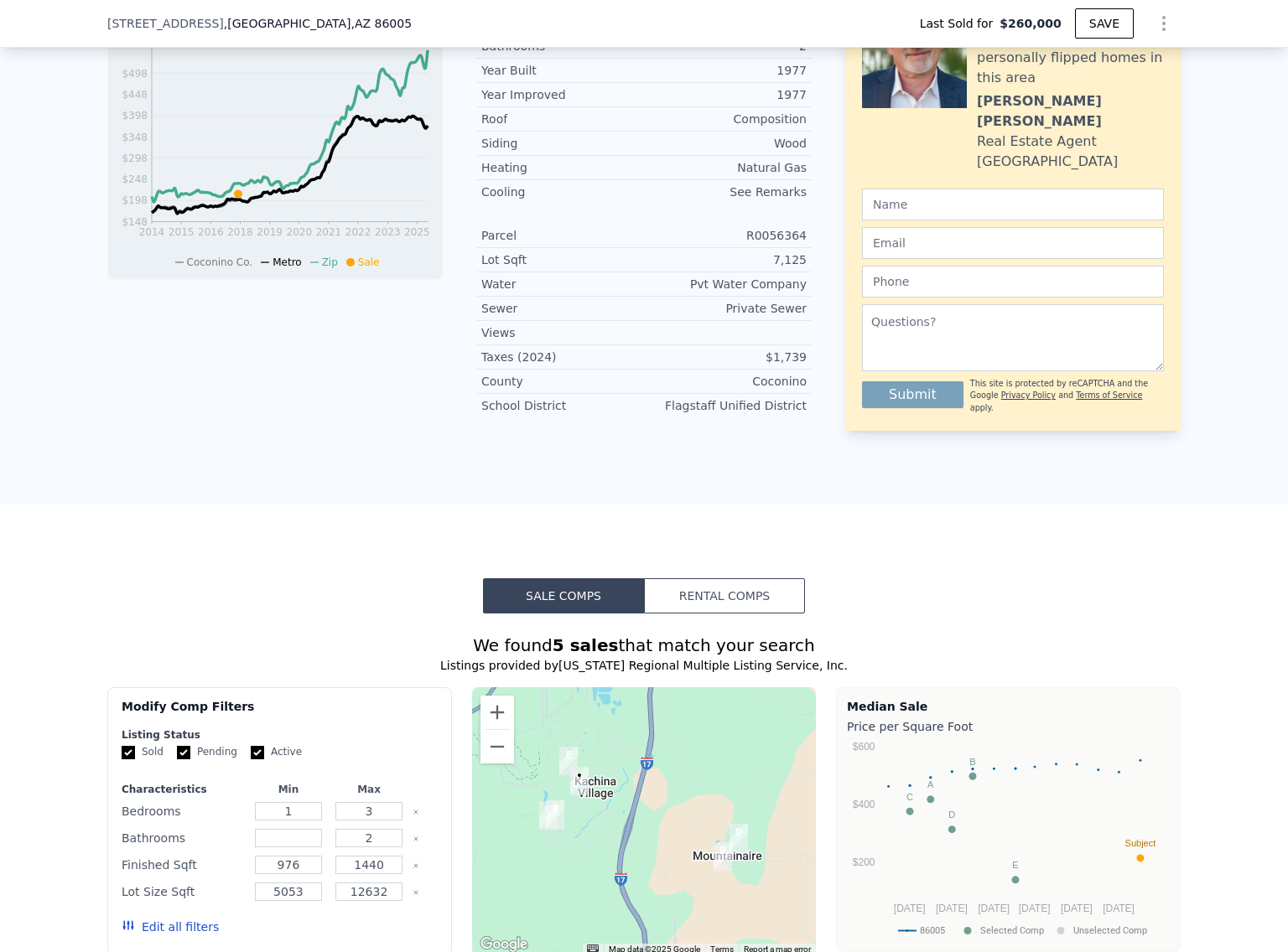
click at [700, 604] on button "Rental Comps" at bounding box center [725, 596] width 161 height 35
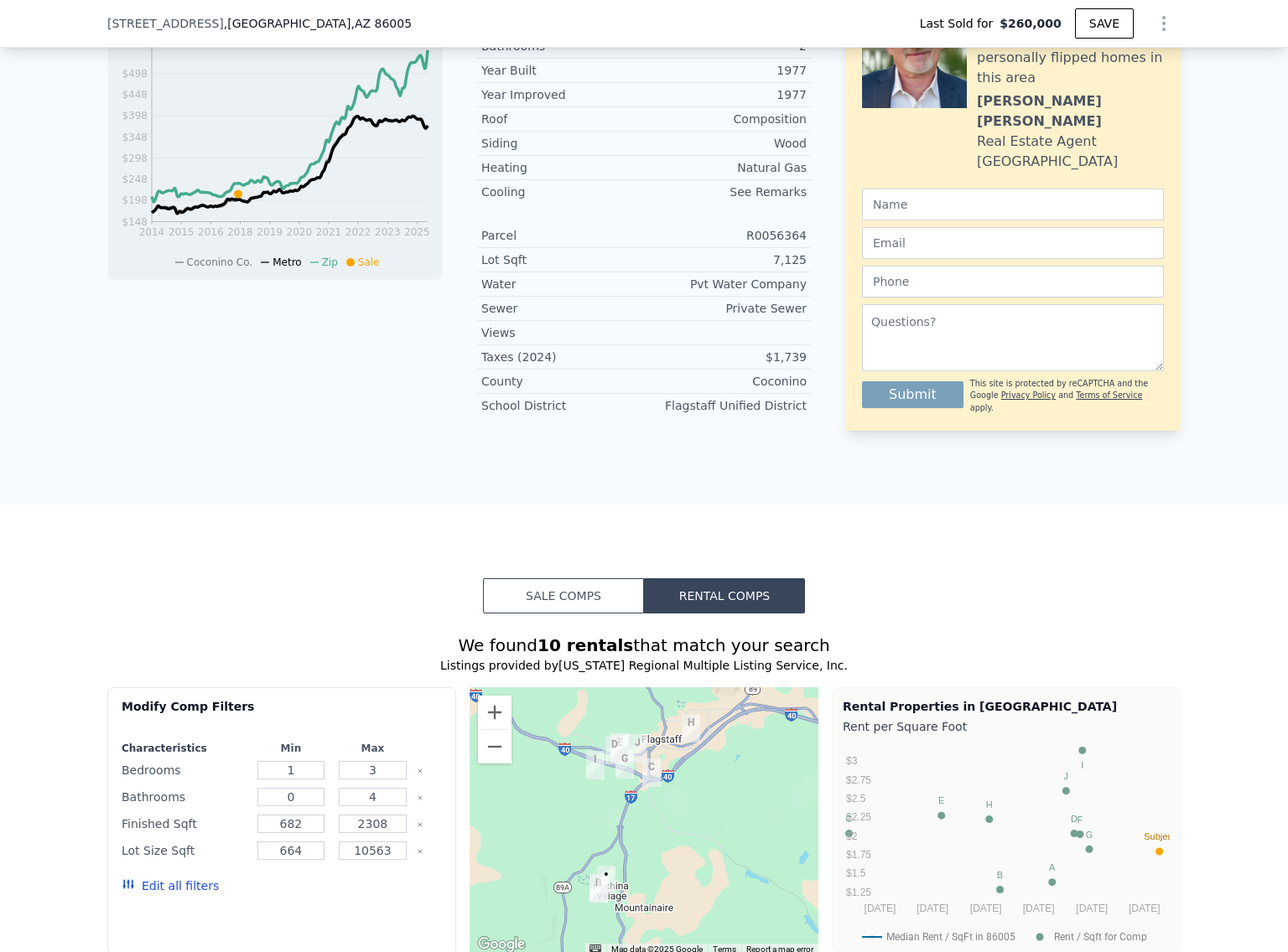
click at [559, 604] on button "Sale Comps" at bounding box center [563, 596] width 161 height 35
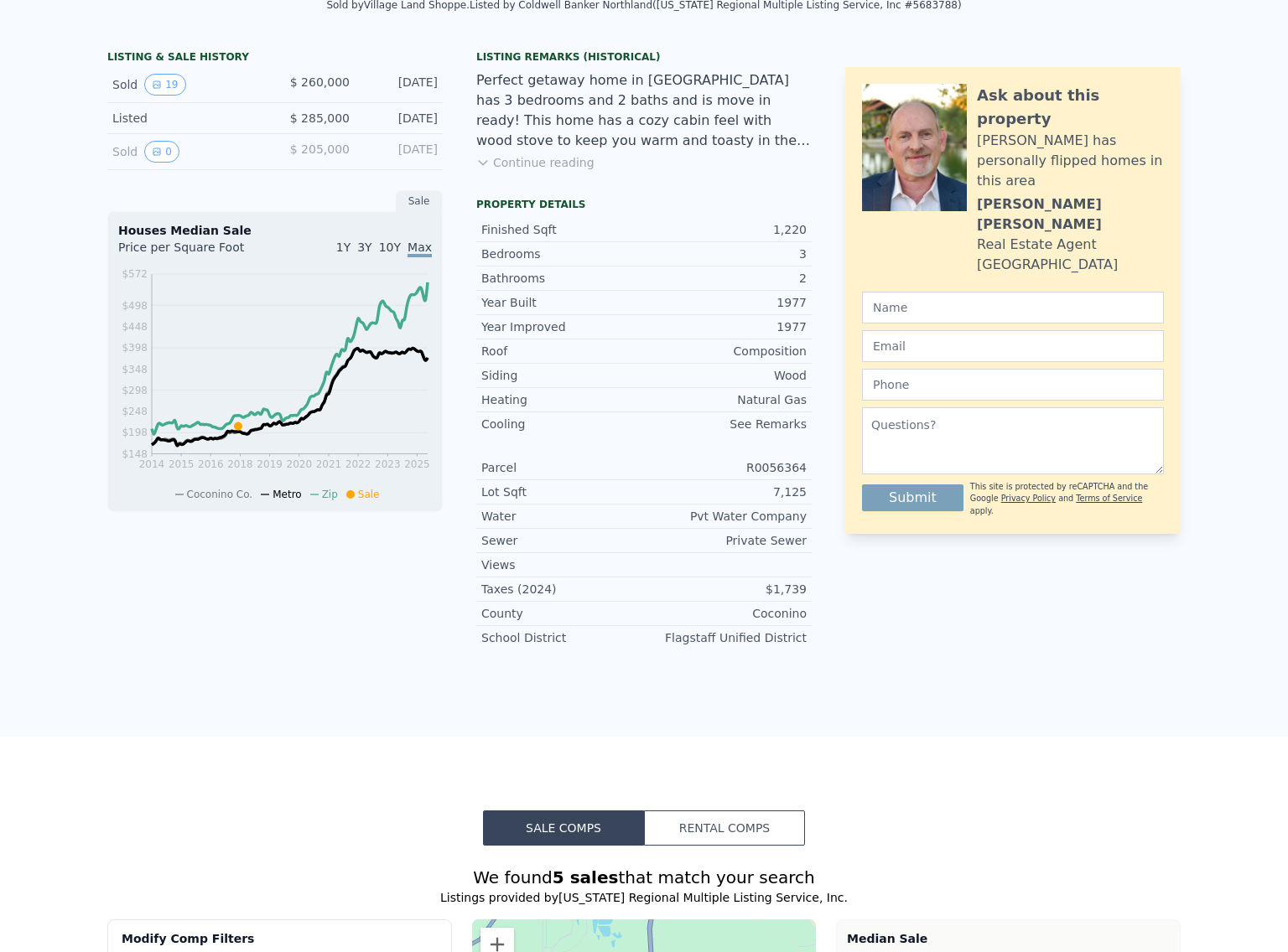
scroll to position [6, 0]
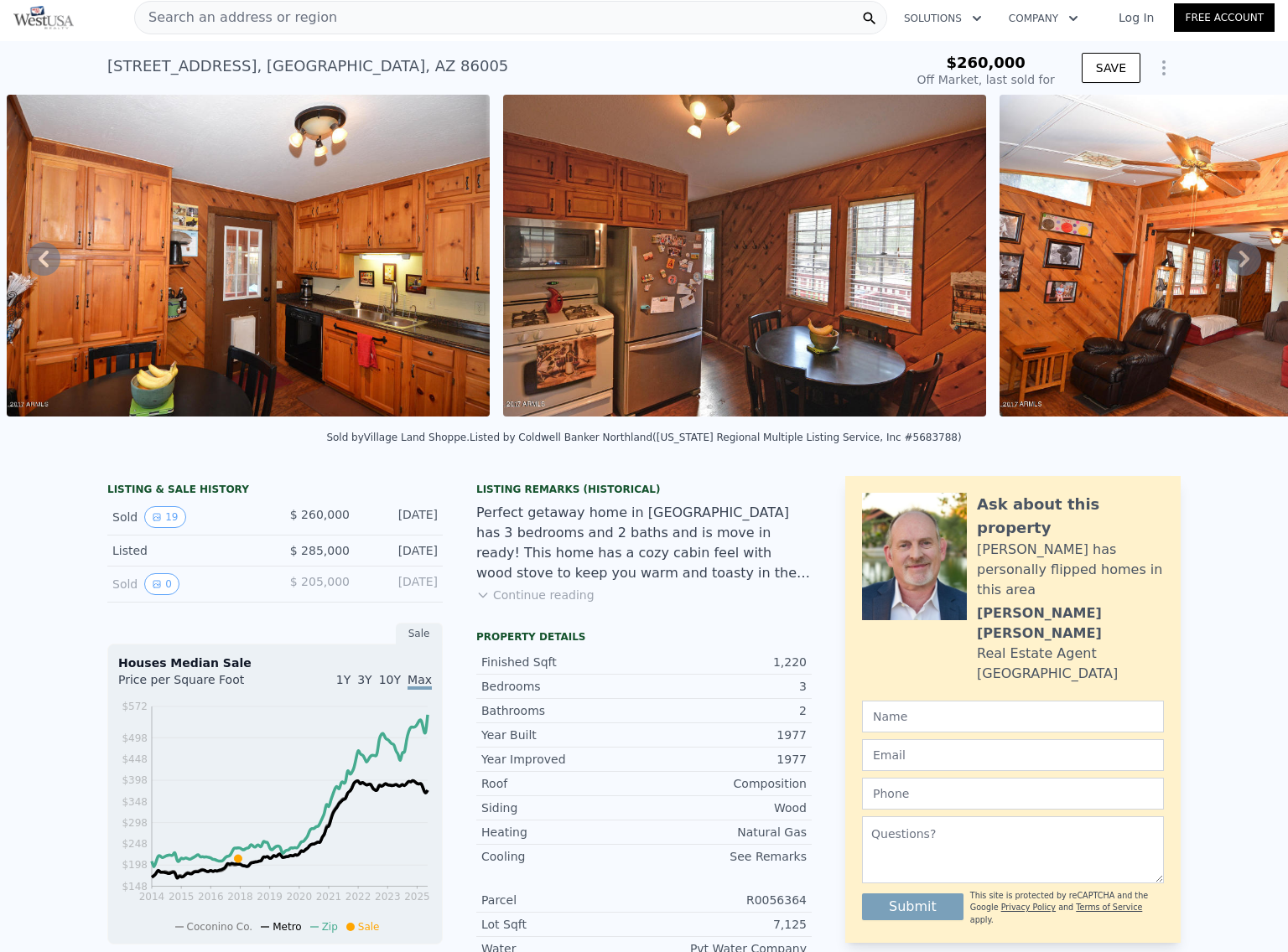
click at [553, 603] on button "Continue reading" at bounding box center [535, 594] width 118 height 17
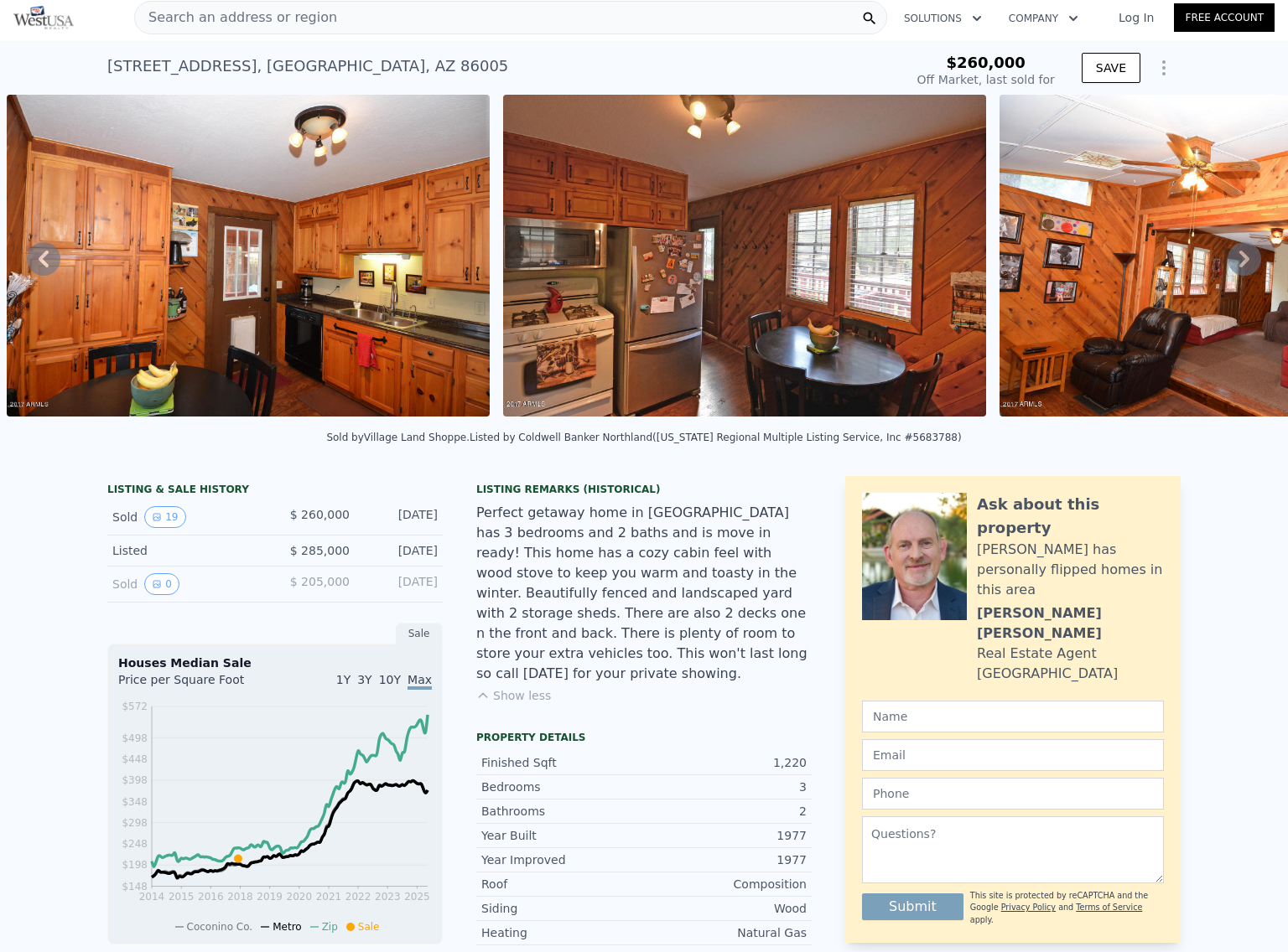
click at [367, 256] on img at bounding box center [248, 255] width 483 height 321
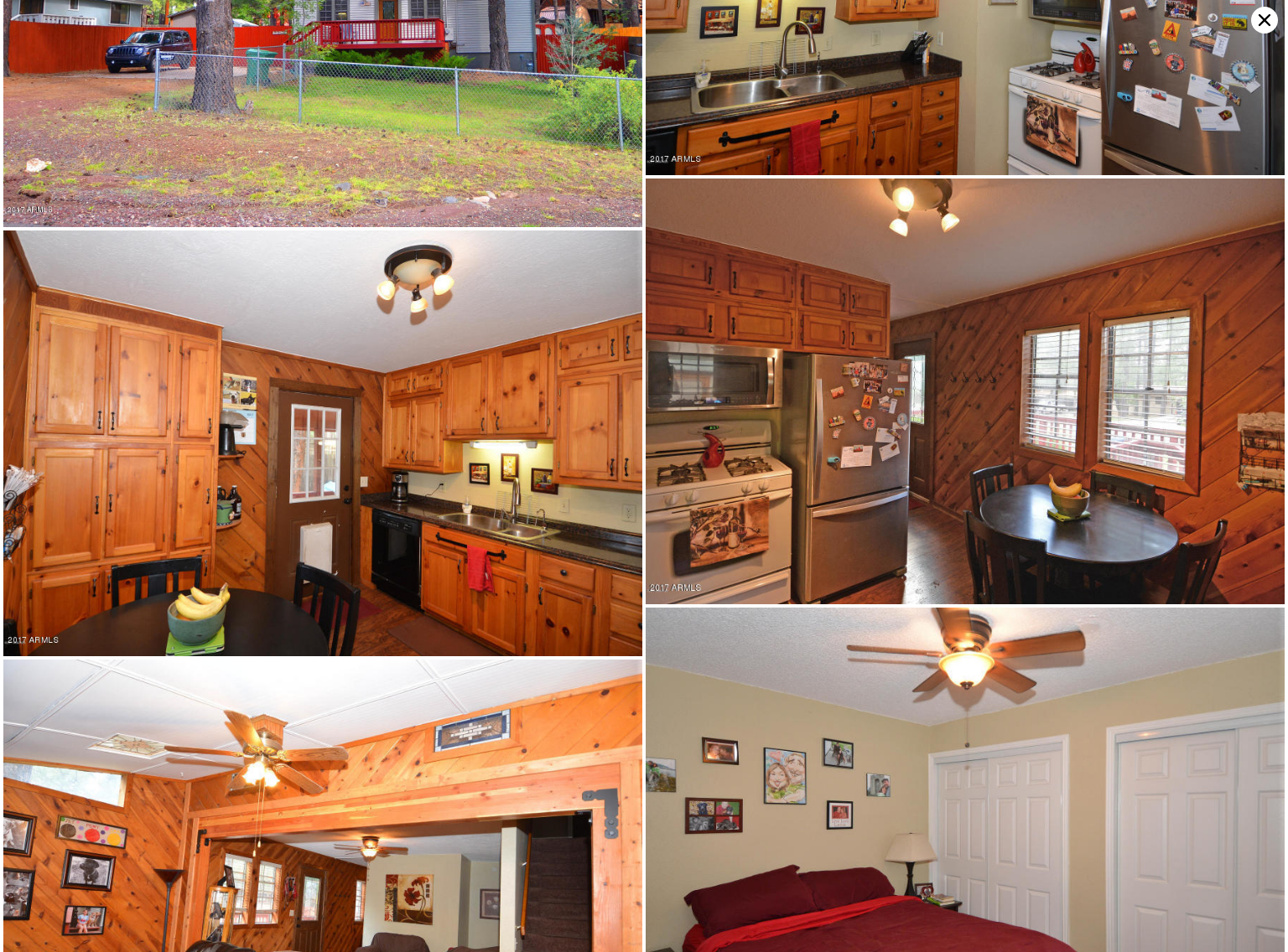
scroll to position [2125, 0]
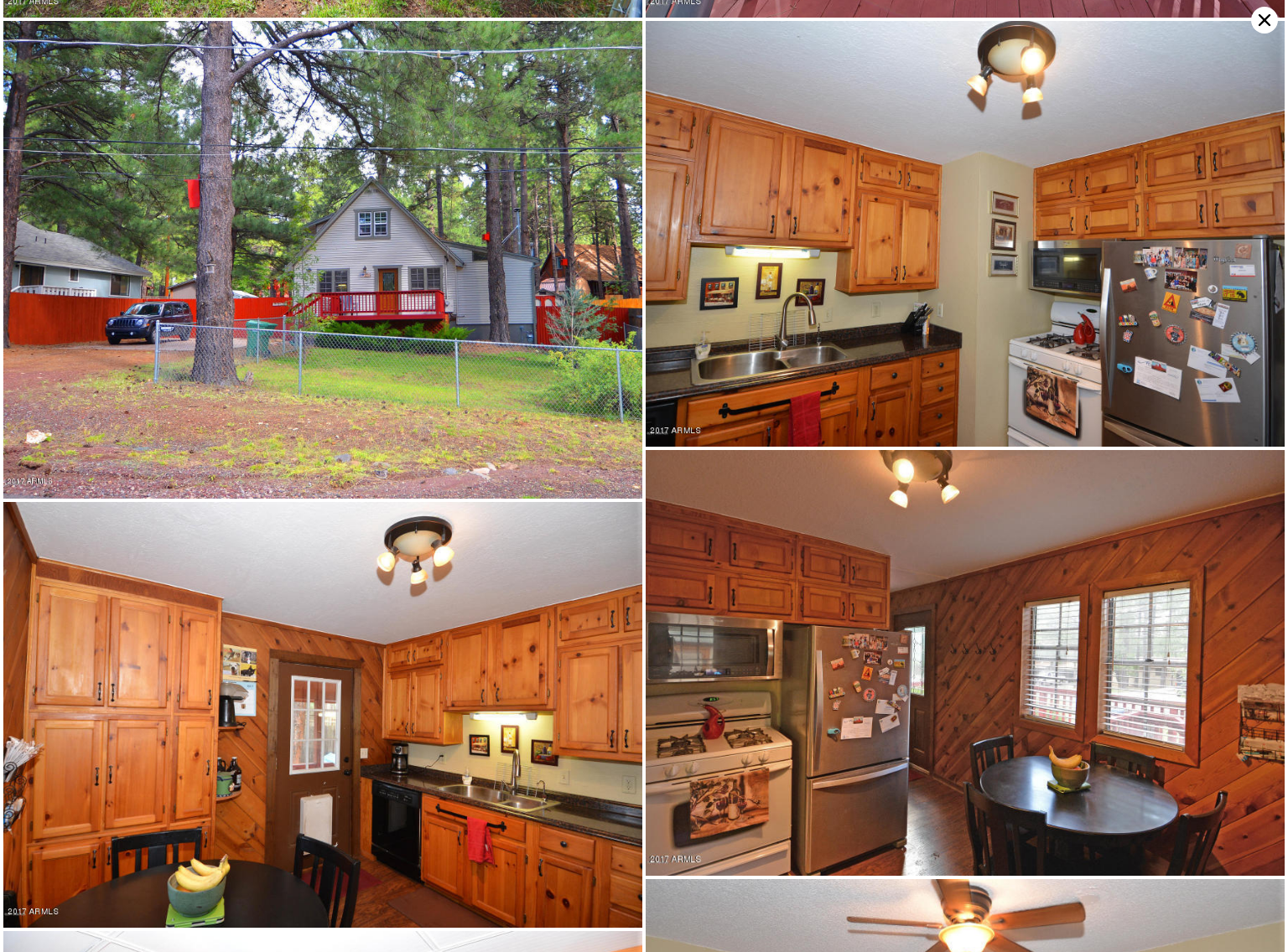
type input "$ 428,000"
type input "$ 129,112"
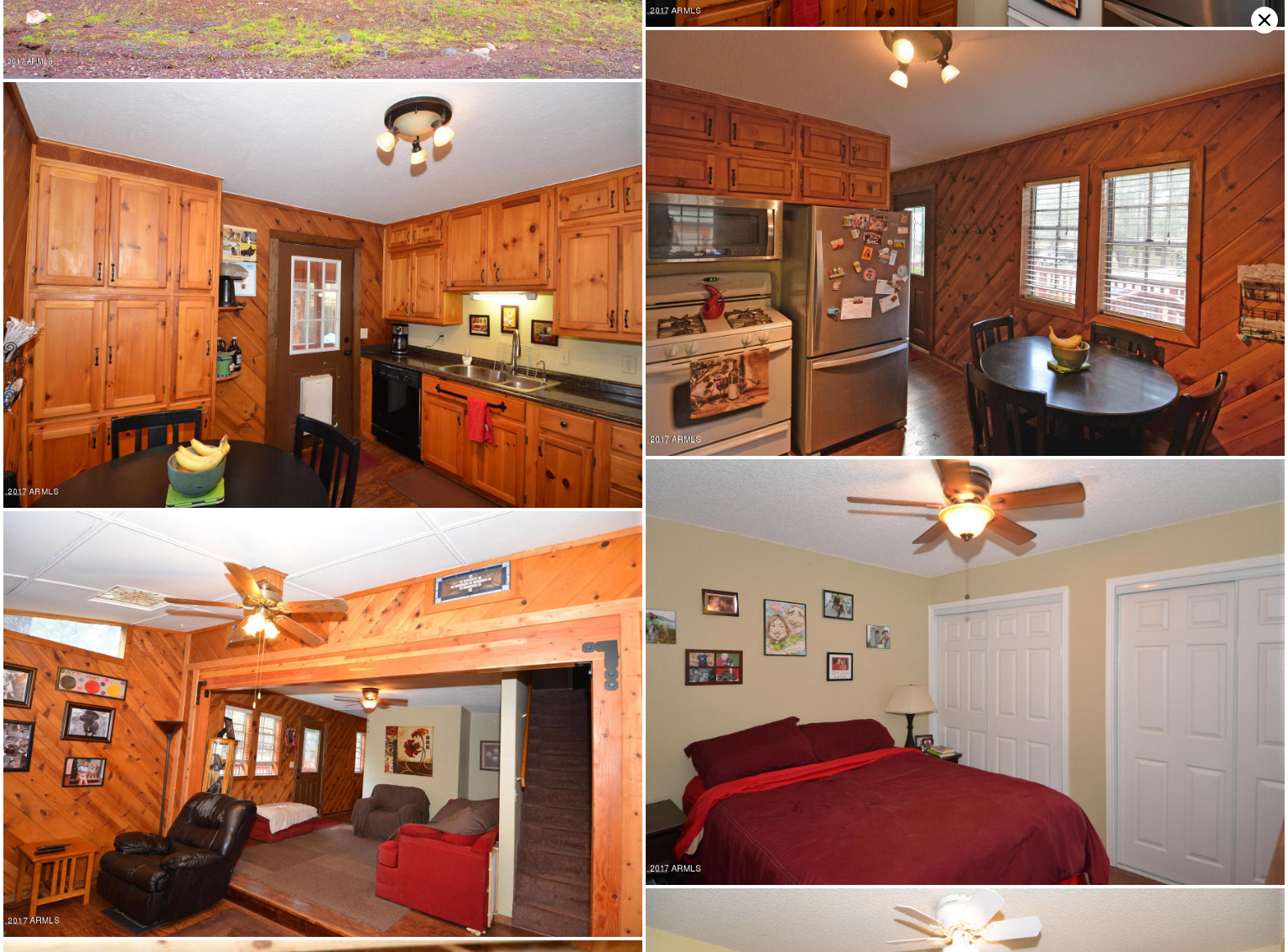
scroll to position [2550, 0]
